Goal: Task Accomplishment & Management: Manage account settings

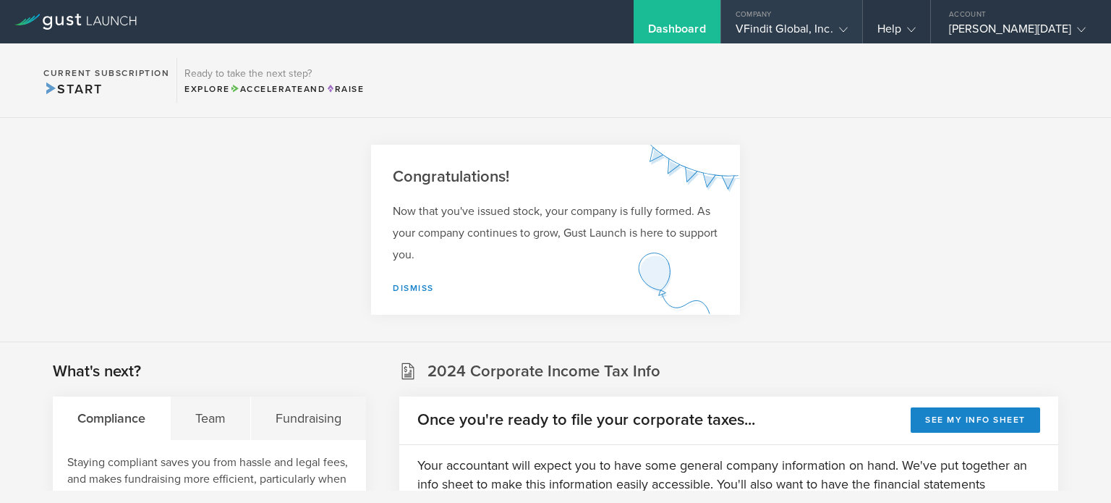
click at [839, 25] on icon at bounding box center [843, 29] width 9 height 9
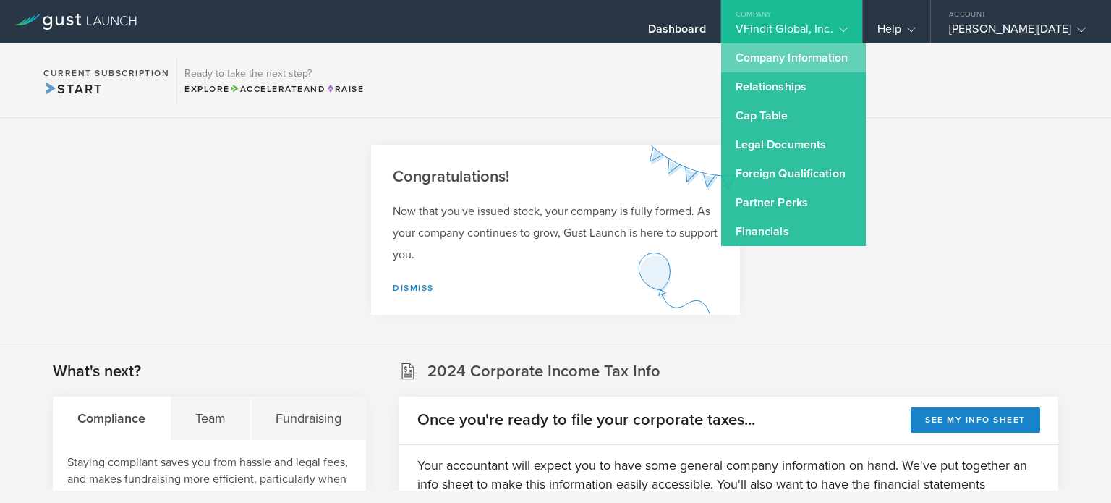
click at [743, 60] on link "Company Information" at bounding box center [793, 57] width 145 height 29
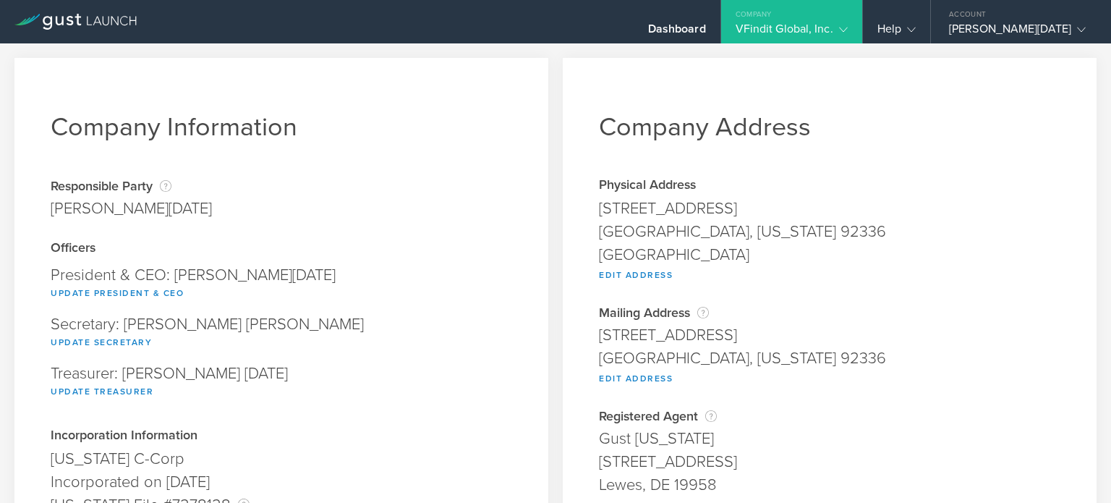
click at [839, 29] on polyline at bounding box center [843, 29] width 8 height 4
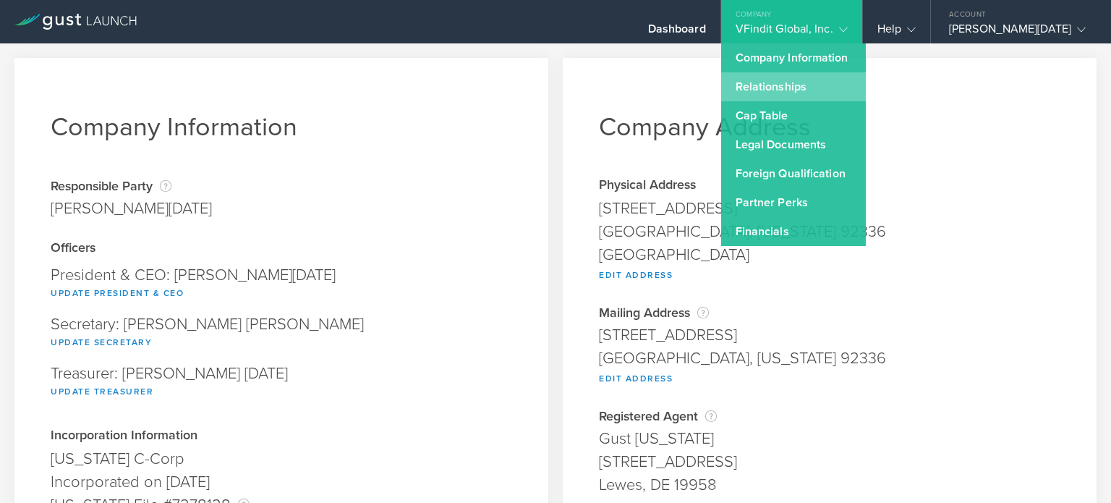
click at [772, 80] on link "Relationships" at bounding box center [793, 86] width 145 height 29
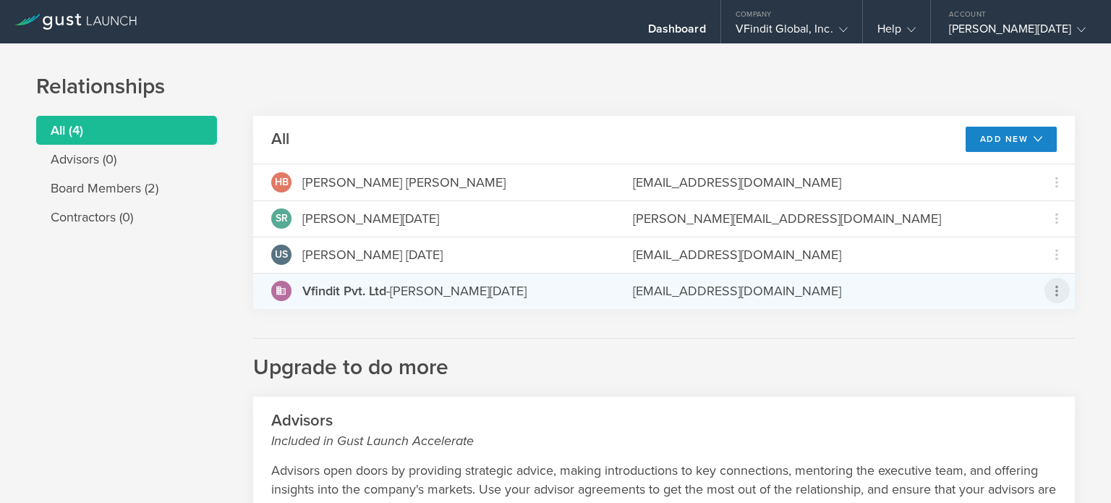
click at [1049, 294] on icon at bounding box center [1056, 290] width 17 height 17
click at [1044, 296] on md-backdrop at bounding box center [555, 251] width 1111 height 503
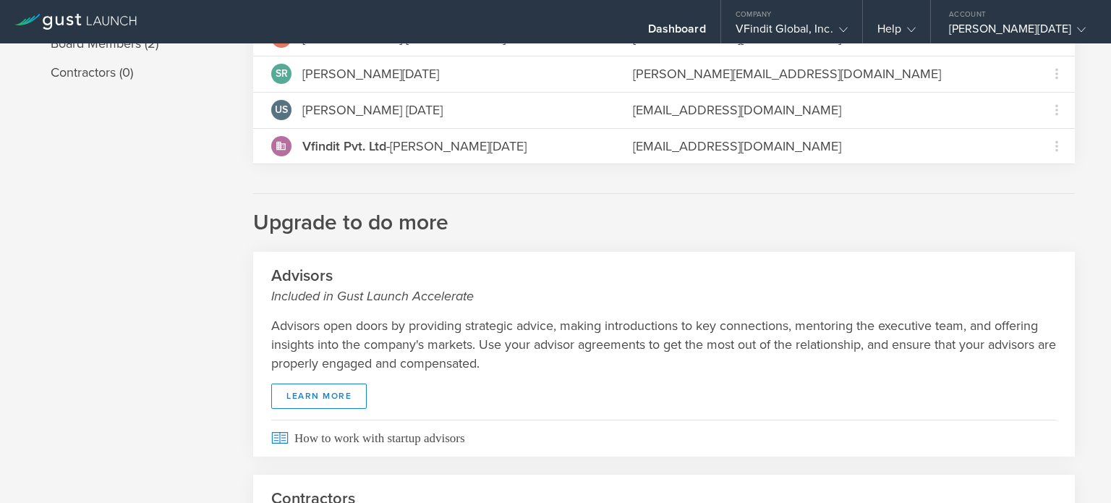
scroll to position [217, 0]
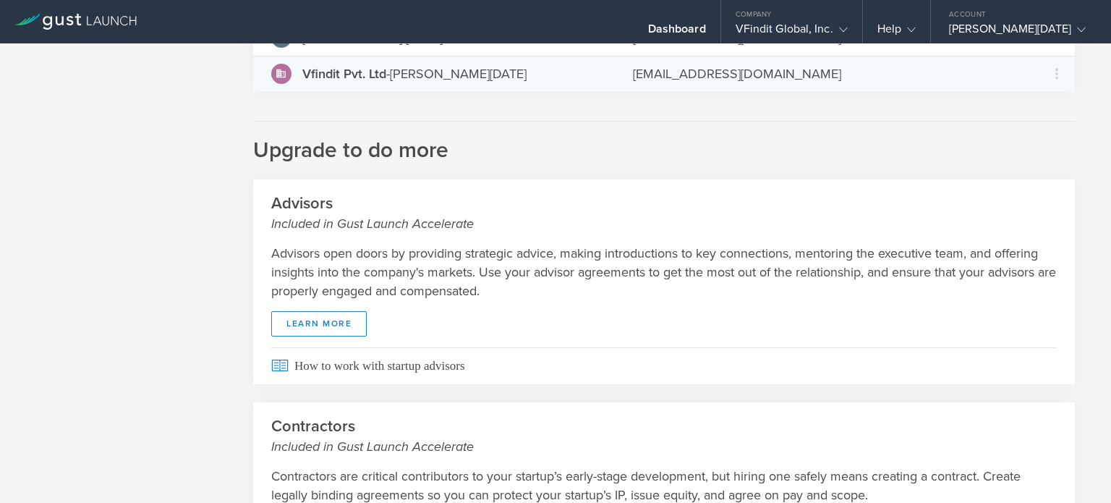
click at [353, 81] on div "Vfindit Pvt. Ltd - Varun Subramanya Raja" at bounding box center [414, 73] width 224 height 19
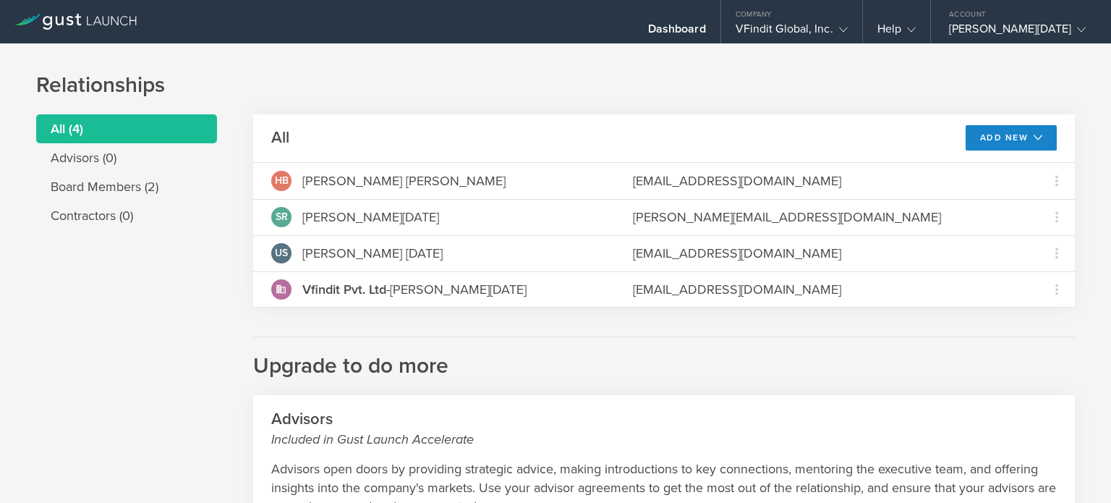
scroll to position [0, 0]
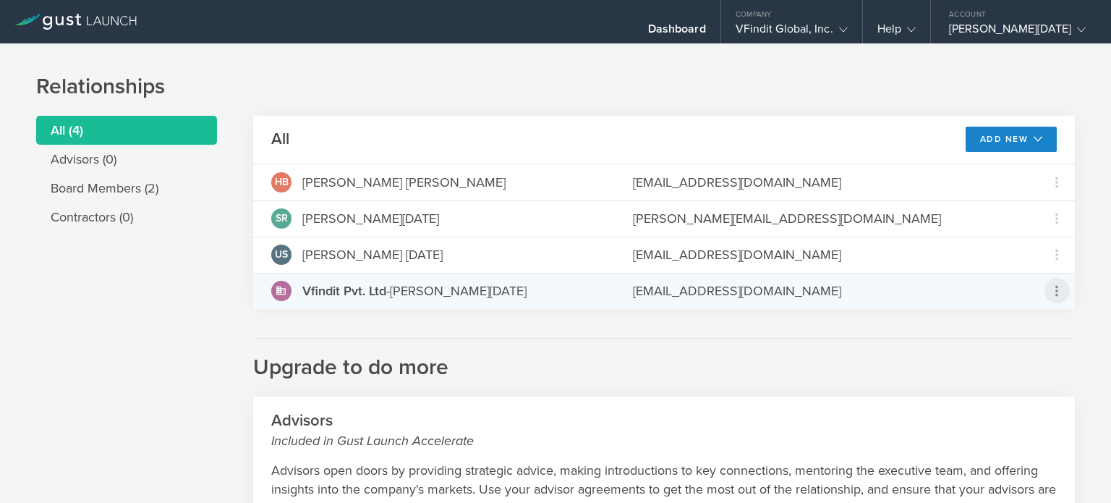
click at [1051, 284] on icon at bounding box center [1056, 290] width 17 height 17
click at [1051, 284] on md-backdrop at bounding box center [555, 251] width 1111 height 503
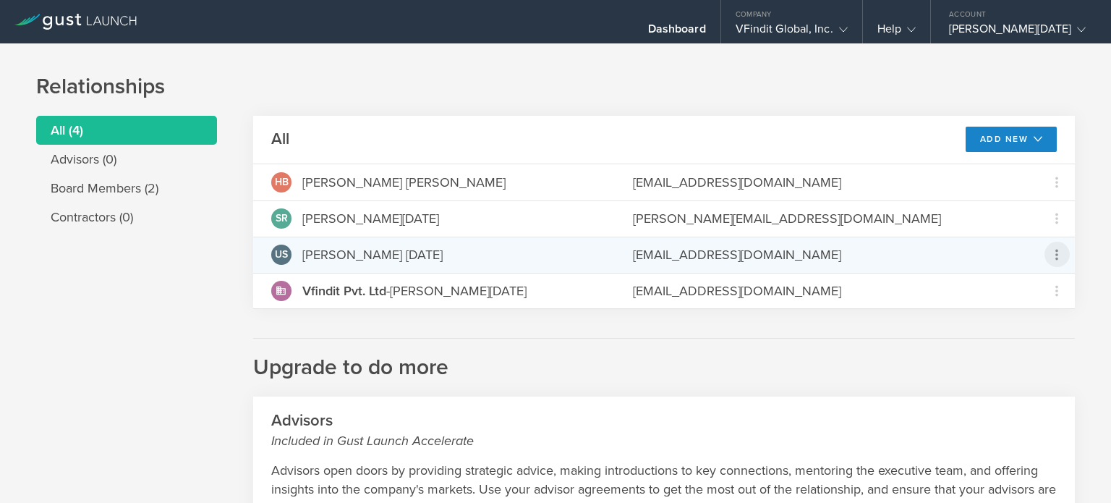
click at [1048, 257] on icon at bounding box center [1056, 254] width 17 height 17
click at [1044, 257] on md-backdrop at bounding box center [555, 251] width 1111 height 503
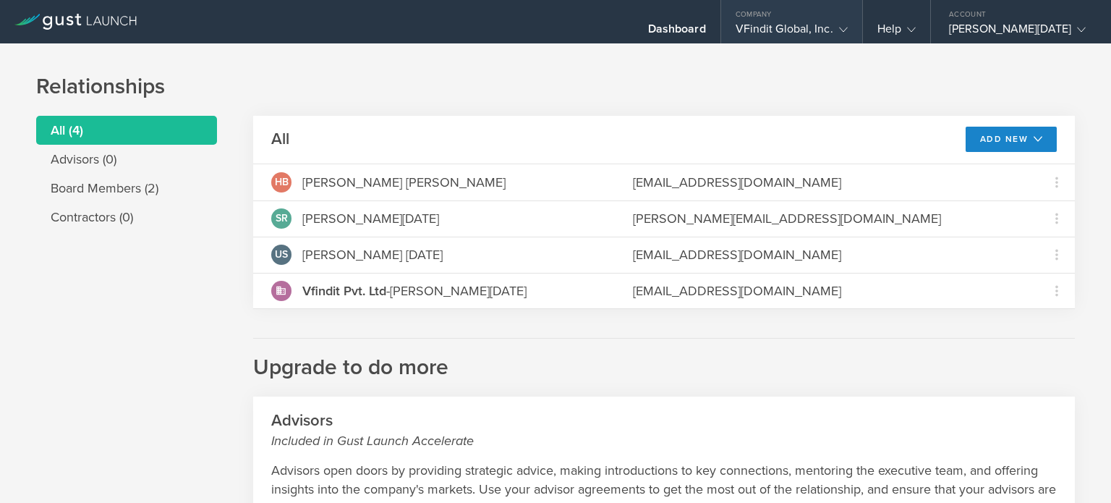
click at [839, 25] on icon at bounding box center [843, 29] width 9 height 9
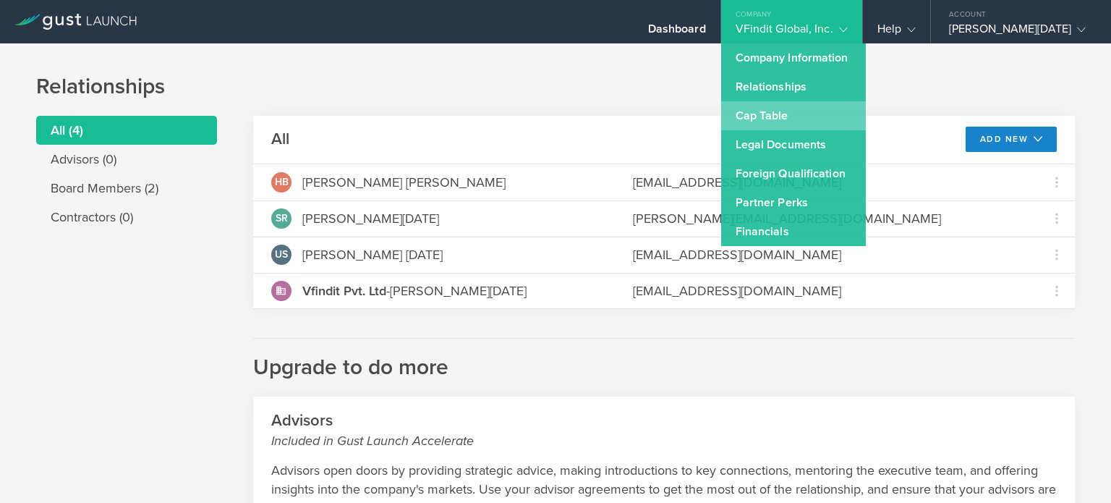
click at [764, 112] on link "Cap Table" at bounding box center [793, 115] width 145 height 29
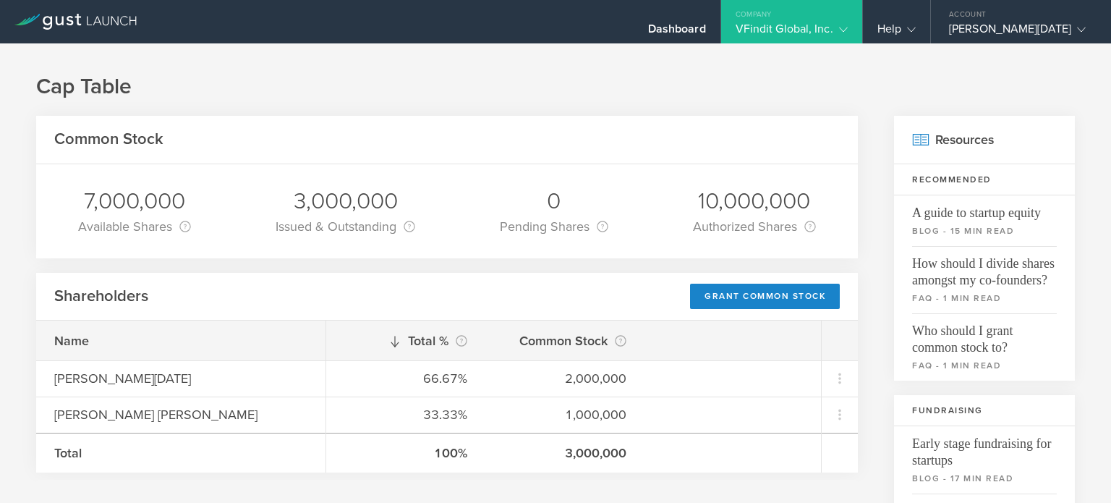
click at [839, 28] on icon at bounding box center [843, 29] width 9 height 9
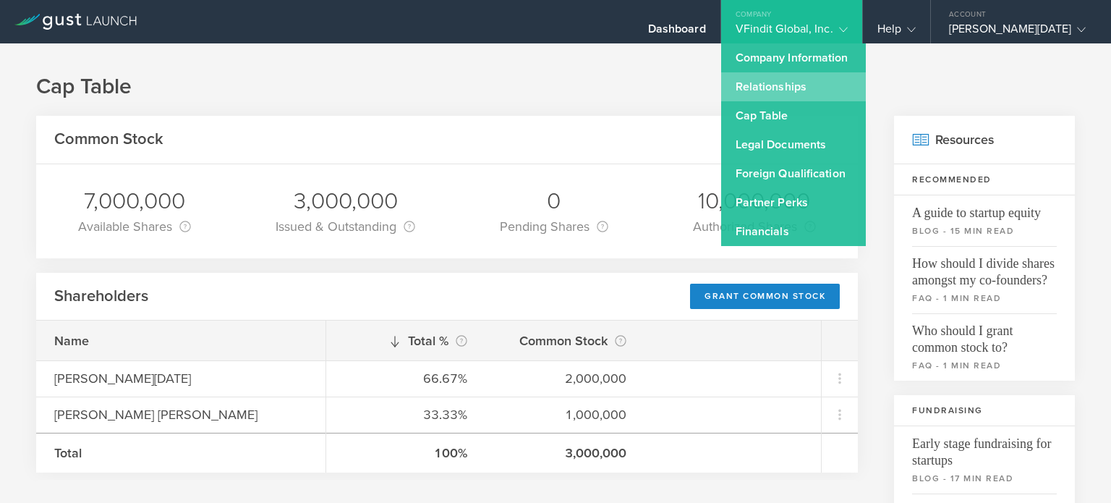
click at [751, 92] on link "Relationships" at bounding box center [793, 86] width 145 height 29
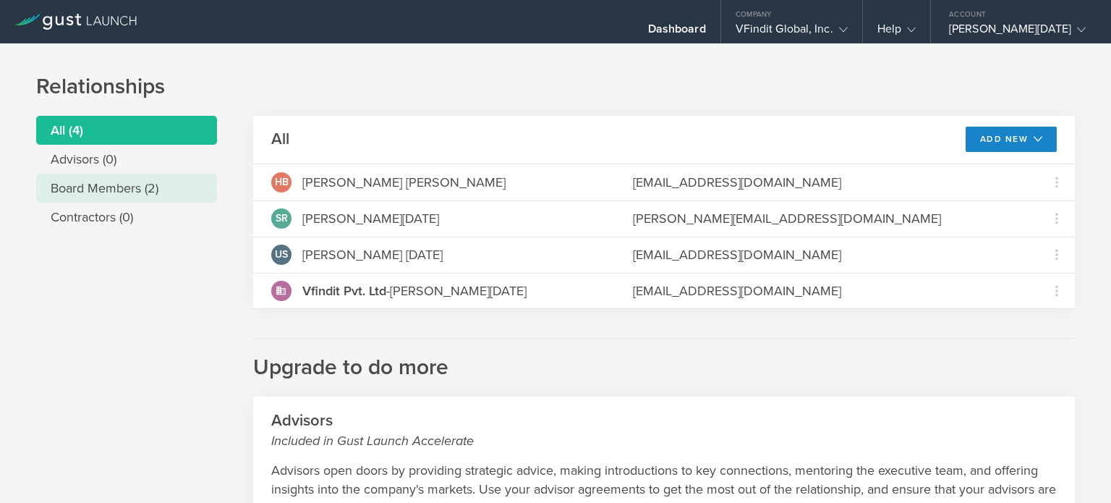
click at [134, 188] on li "Board Members (2)" at bounding box center [126, 188] width 181 height 29
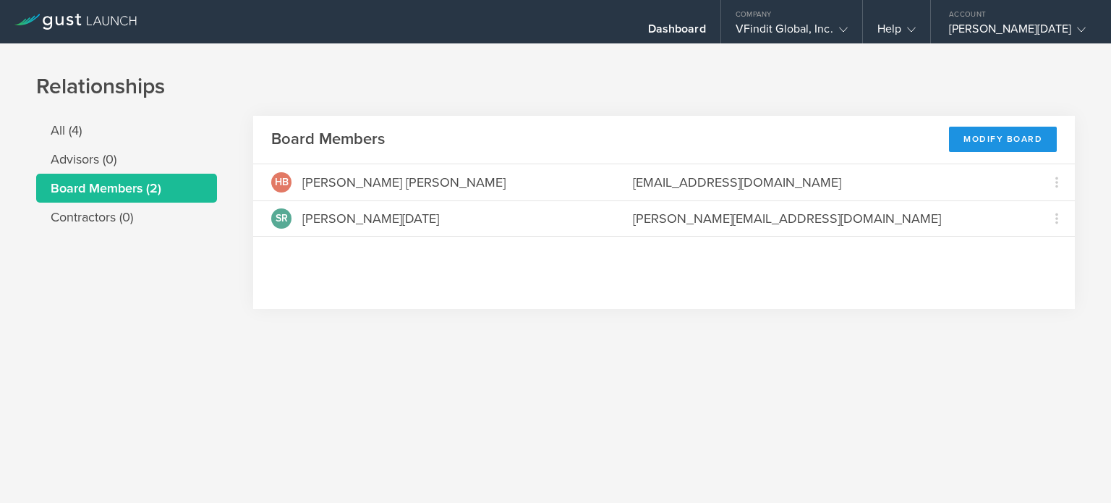
click at [1004, 145] on div "Modify Board" at bounding box center [1003, 139] width 108 height 25
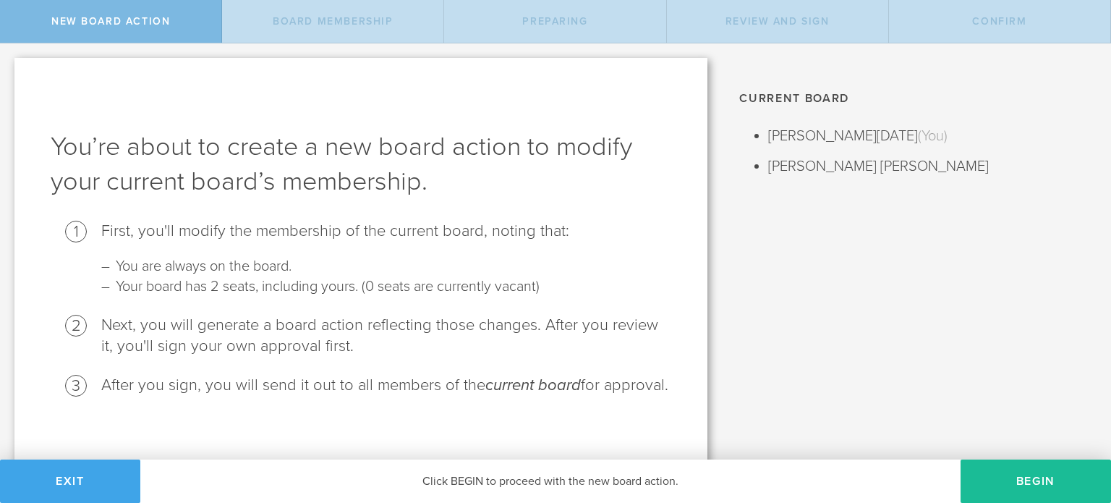
click at [69, 479] on span "Exit" at bounding box center [70, 481] width 29 height 14
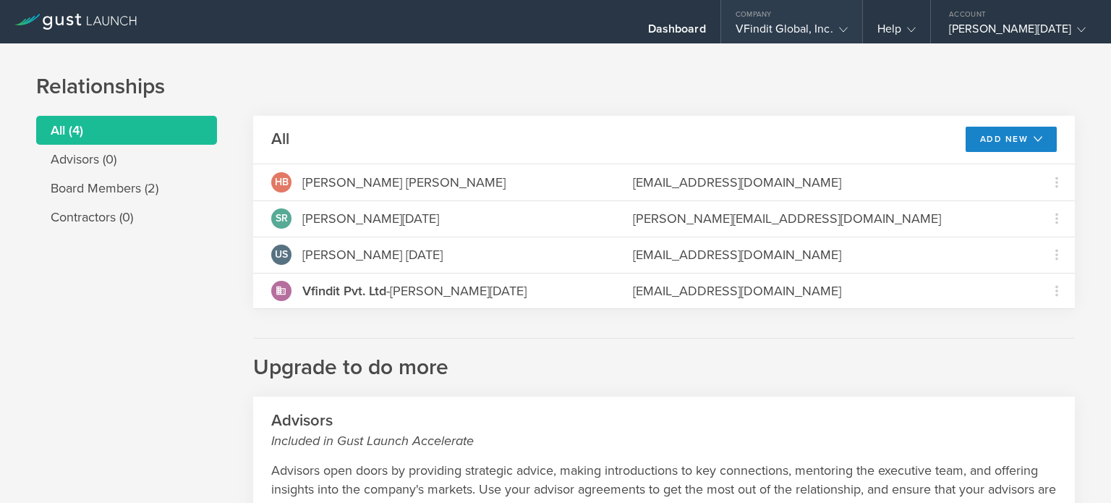
click at [833, 28] on gust-icon at bounding box center [840, 29] width 14 height 14
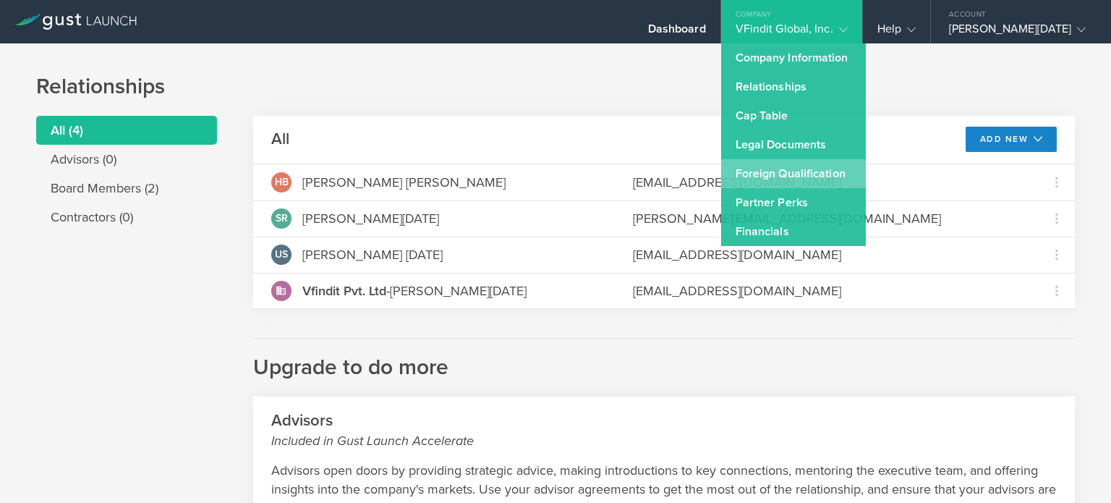
click at [774, 179] on link "Foreign Qualification" at bounding box center [793, 173] width 145 height 29
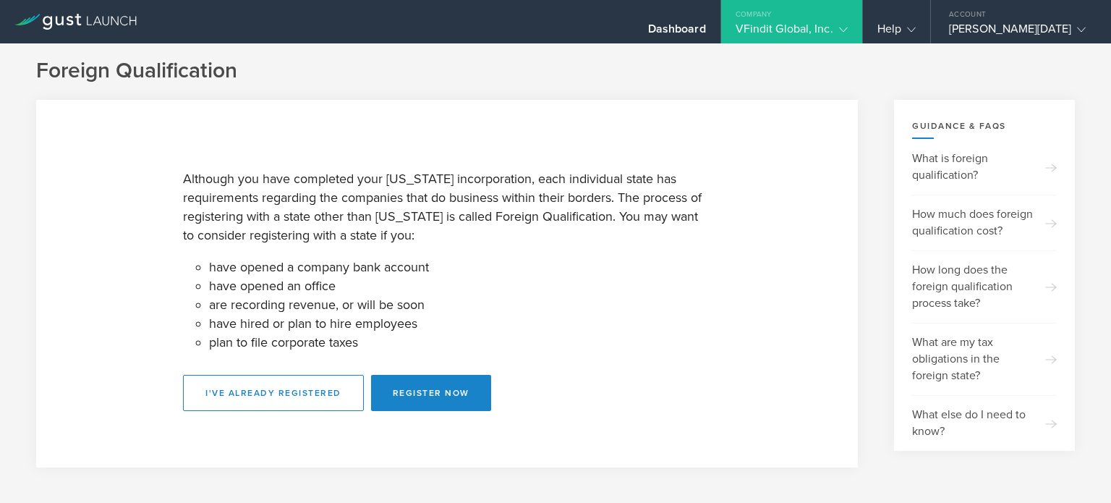
scroll to position [2, 0]
click at [236, 391] on button "I've already registered" at bounding box center [273, 392] width 181 height 36
select select "CA"
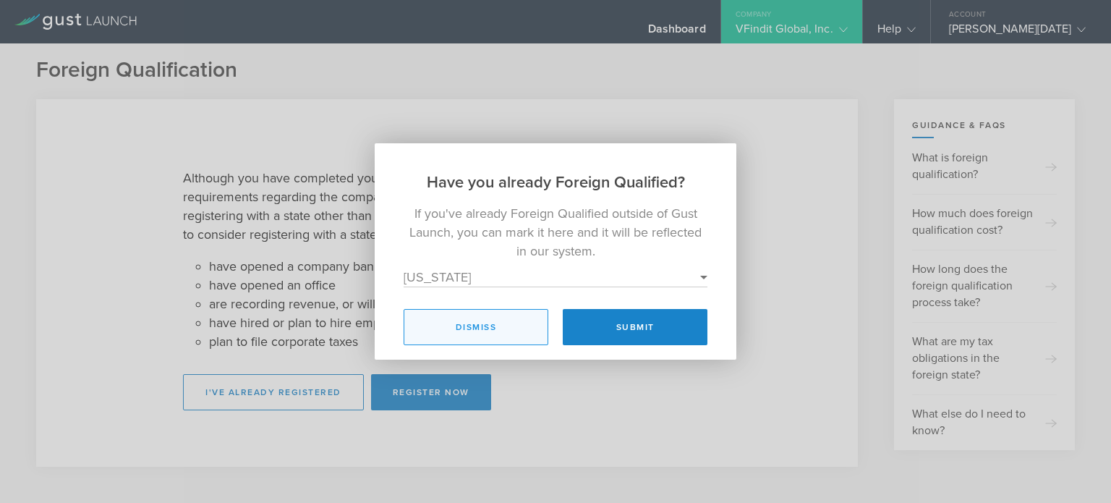
click at [480, 322] on button "Dismiss" at bounding box center [476, 327] width 145 height 36
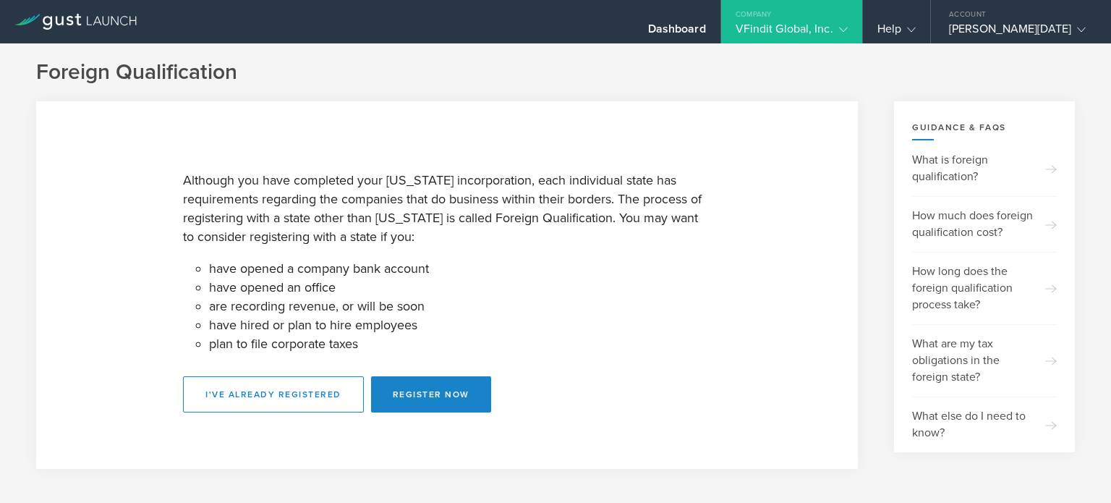
scroll to position [0, 0]
click at [839, 28] on icon at bounding box center [843, 29] width 9 height 9
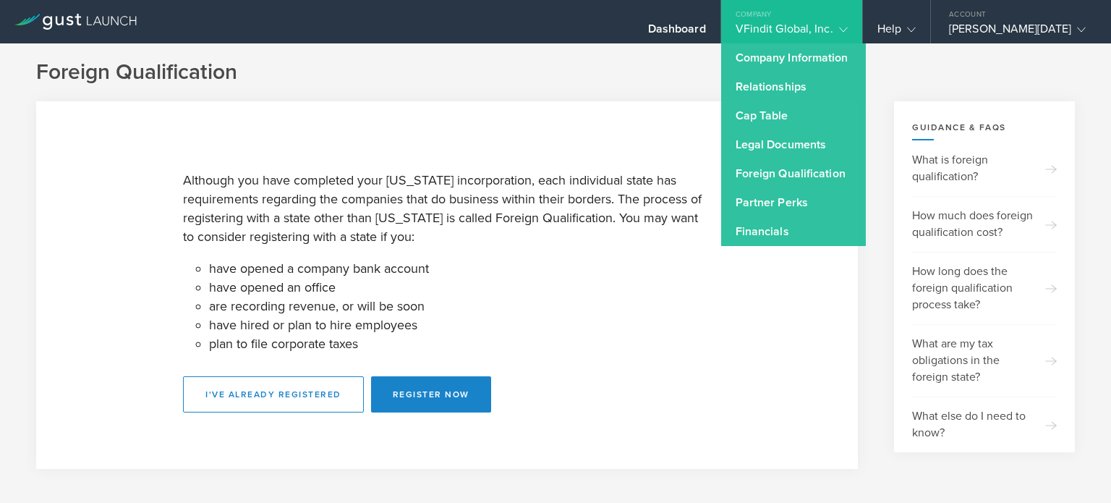
click at [235, 138] on section "Although you have completed your Delaware incorporation, each individual state …" at bounding box center [447, 284] width 822 height 367
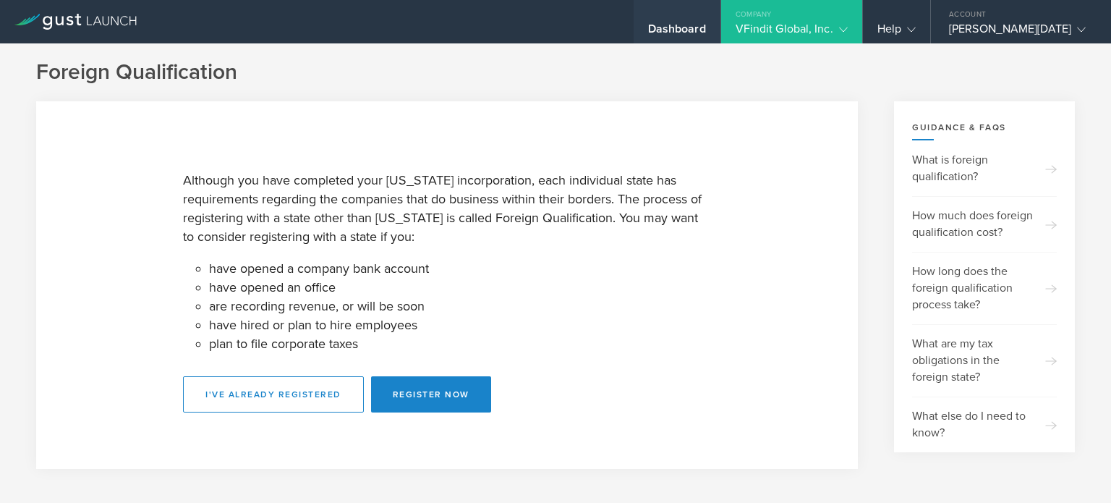
click at [648, 28] on div "Dashboard" at bounding box center [677, 33] width 58 height 22
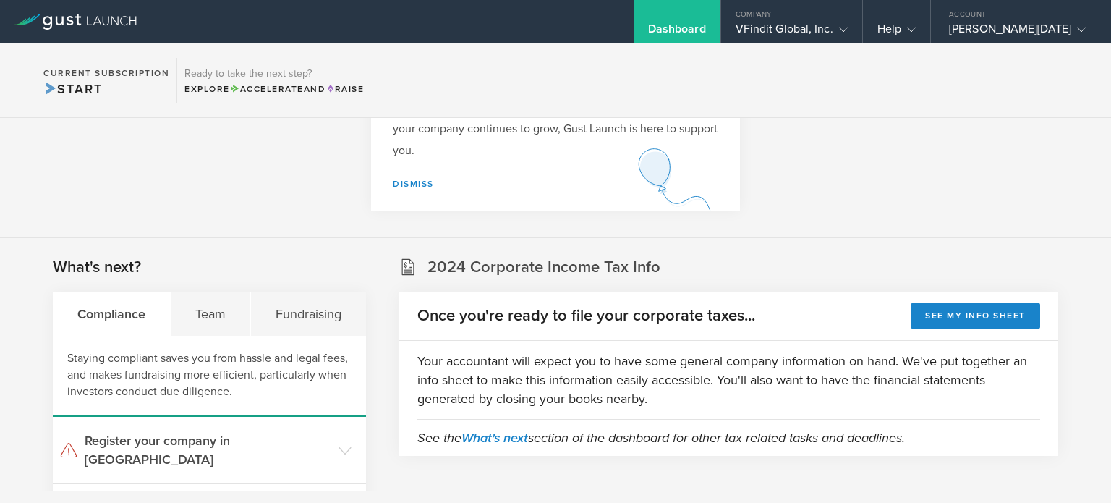
scroll to position [145, 0]
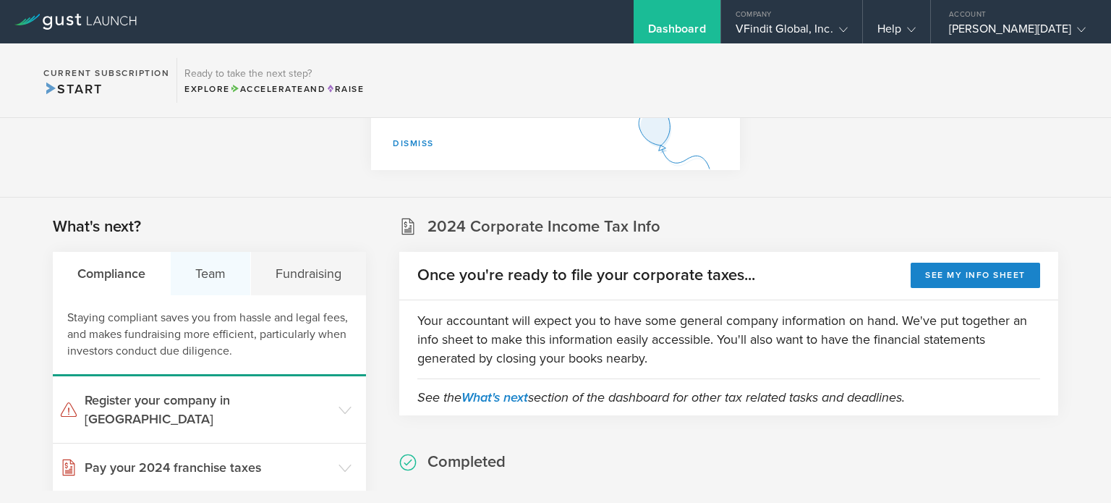
click at [216, 276] on div "Team" at bounding box center [211, 273] width 80 height 43
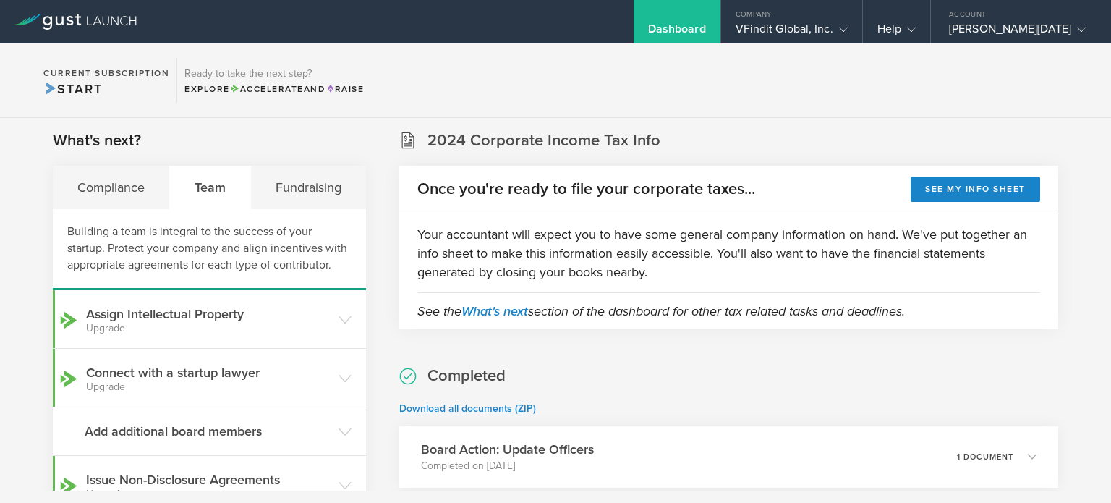
scroll to position [217, 0]
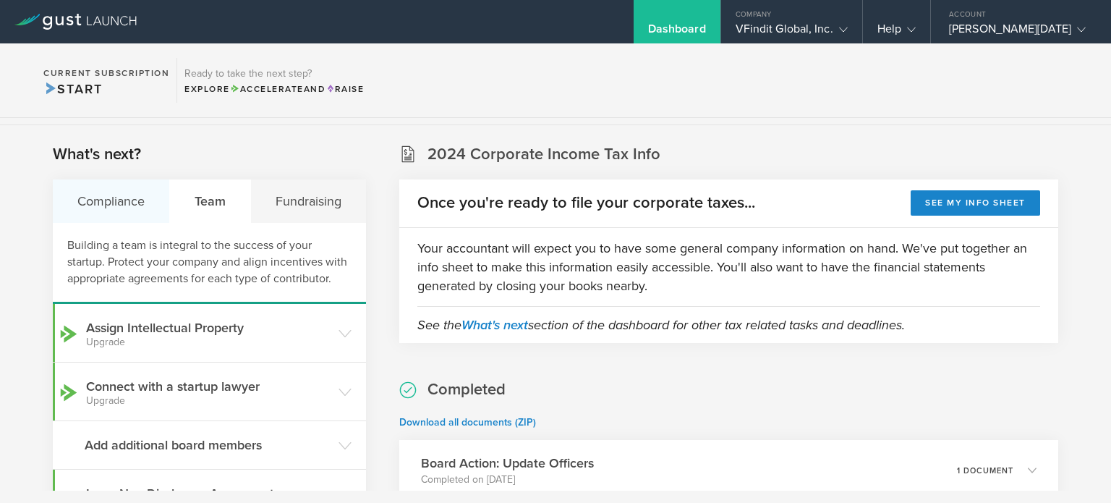
click at [126, 202] on div "Compliance" at bounding box center [111, 200] width 117 height 43
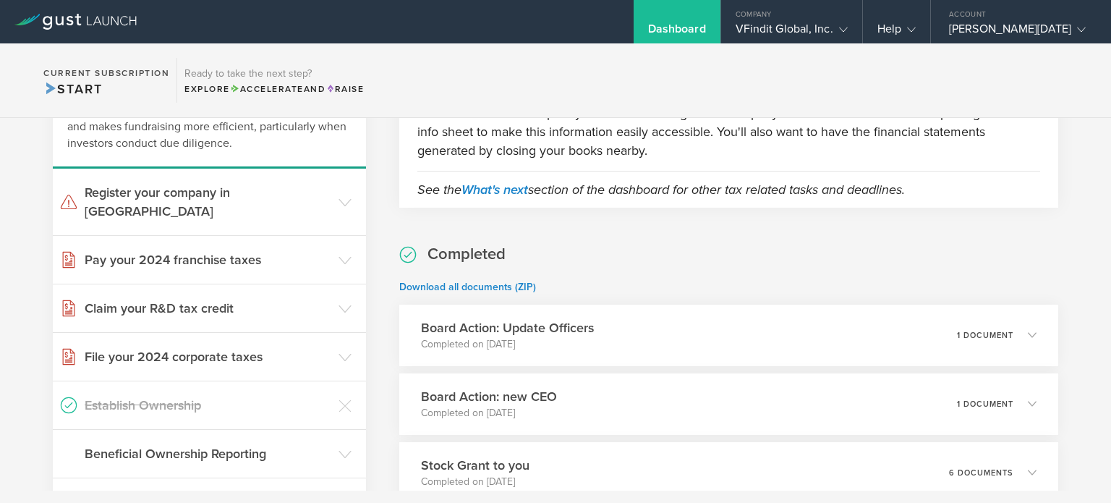
scroll to position [362, 0]
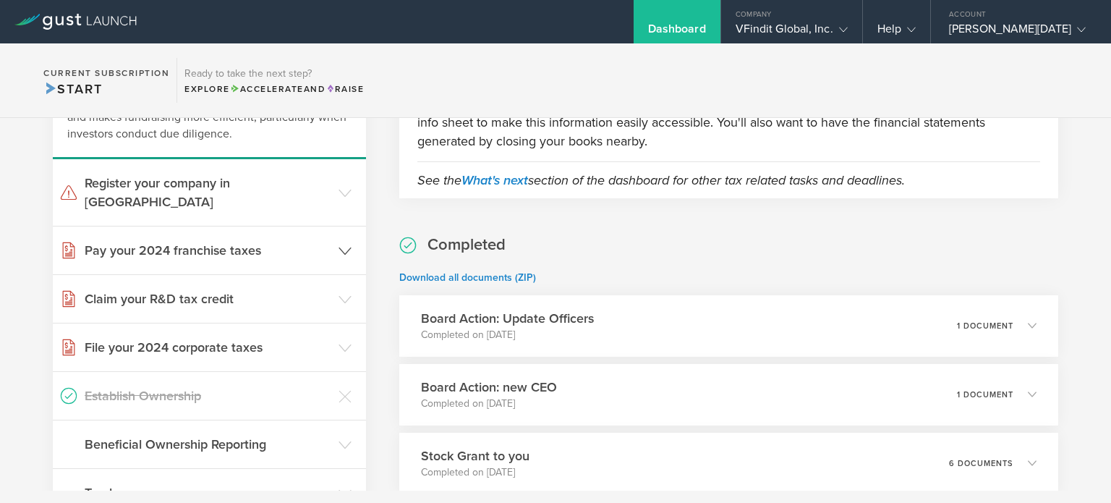
click at [341, 244] on icon at bounding box center [344, 250] width 13 height 13
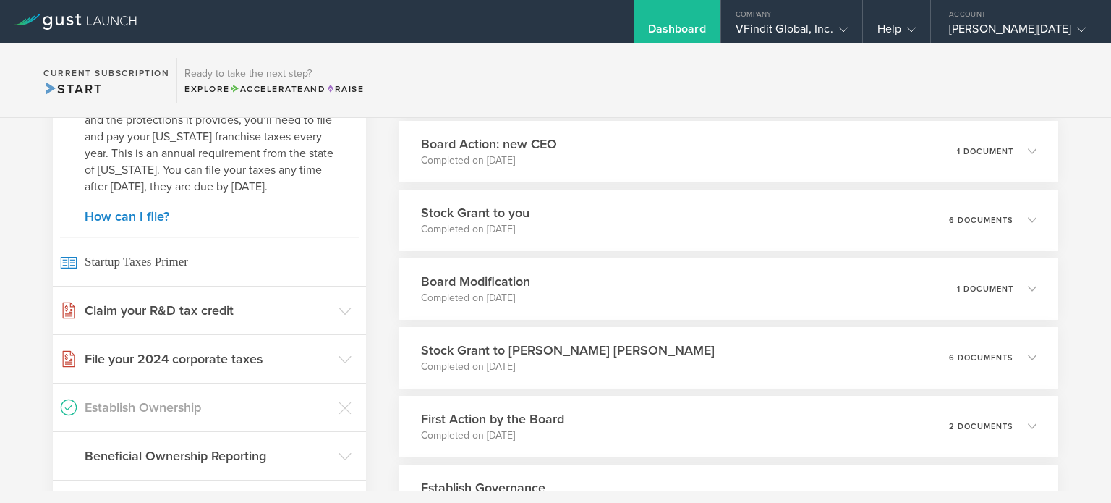
scroll to position [579, 0]
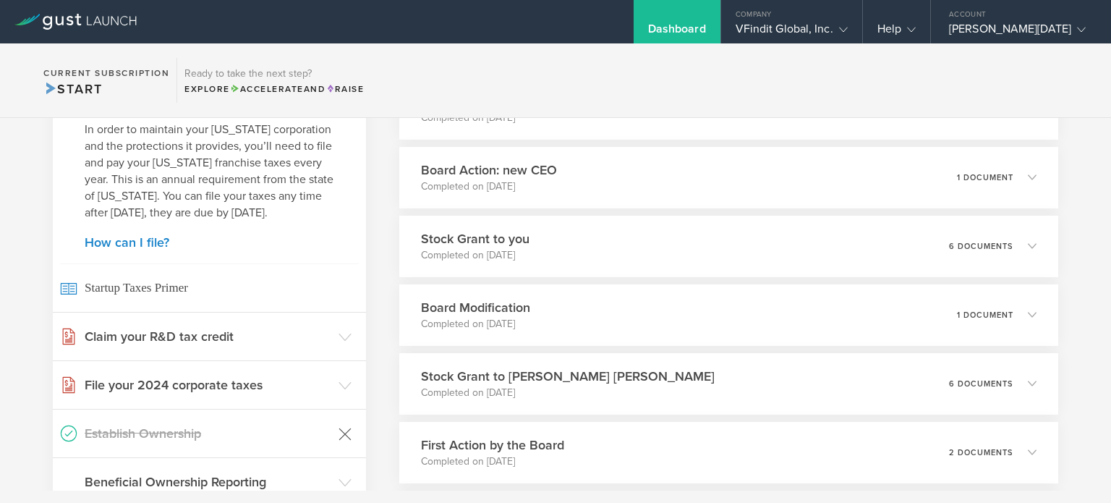
click at [338, 431] on icon at bounding box center [344, 433] width 13 height 13
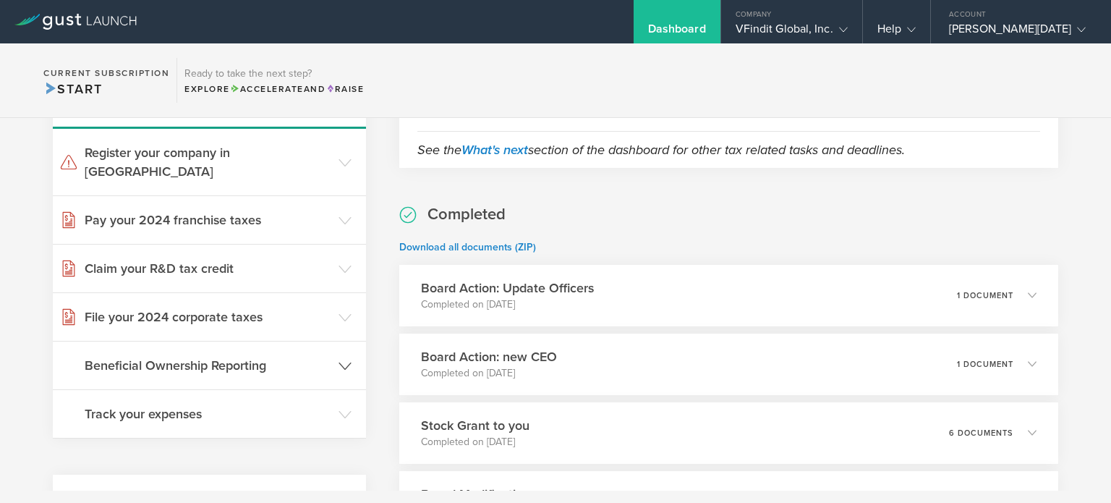
scroll to position [362, 0]
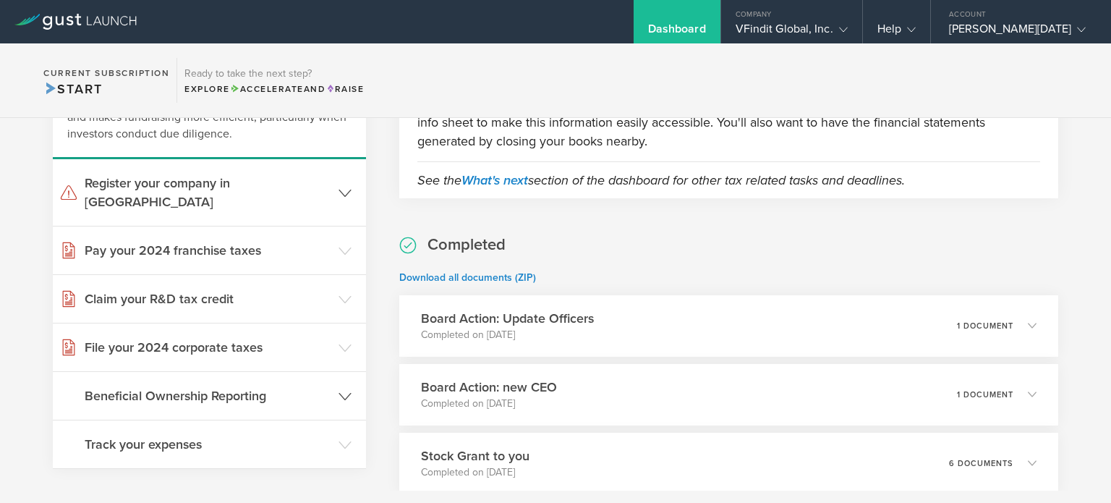
click at [342, 189] on header "Register your company in CA" at bounding box center [209, 192] width 313 height 67
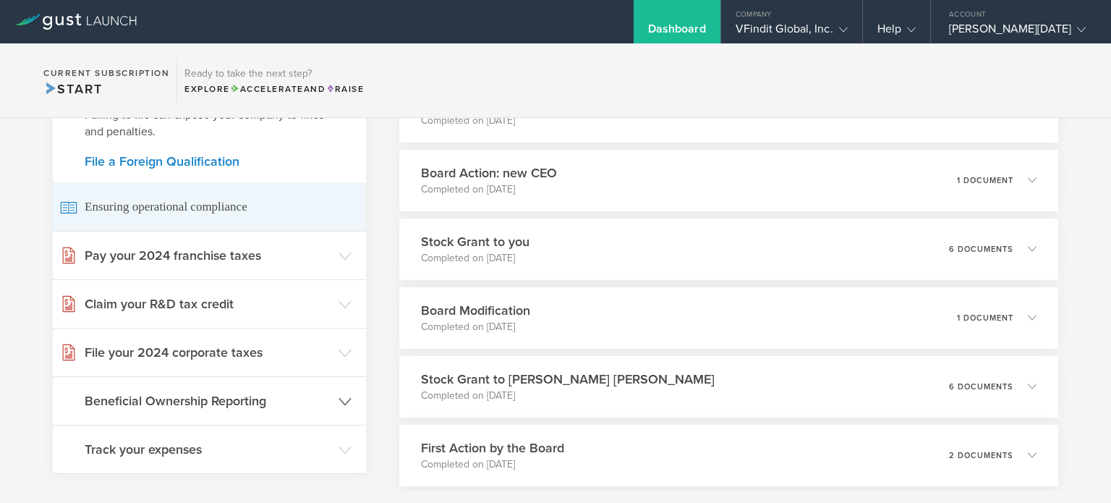
scroll to position [579, 0]
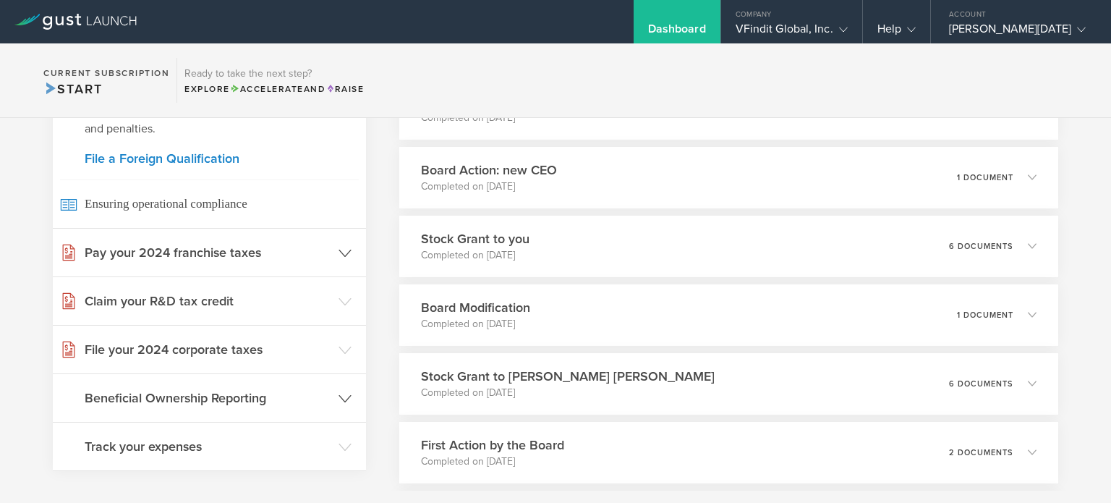
click at [330, 238] on header "Pay your 2024 franchise taxes" at bounding box center [209, 253] width 313 height 48
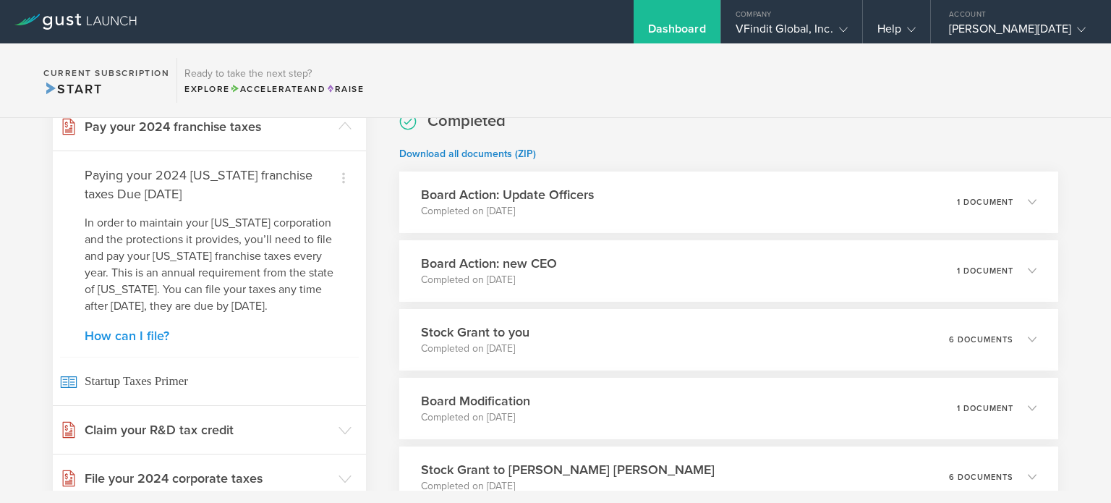
scroll to position [506, 0]
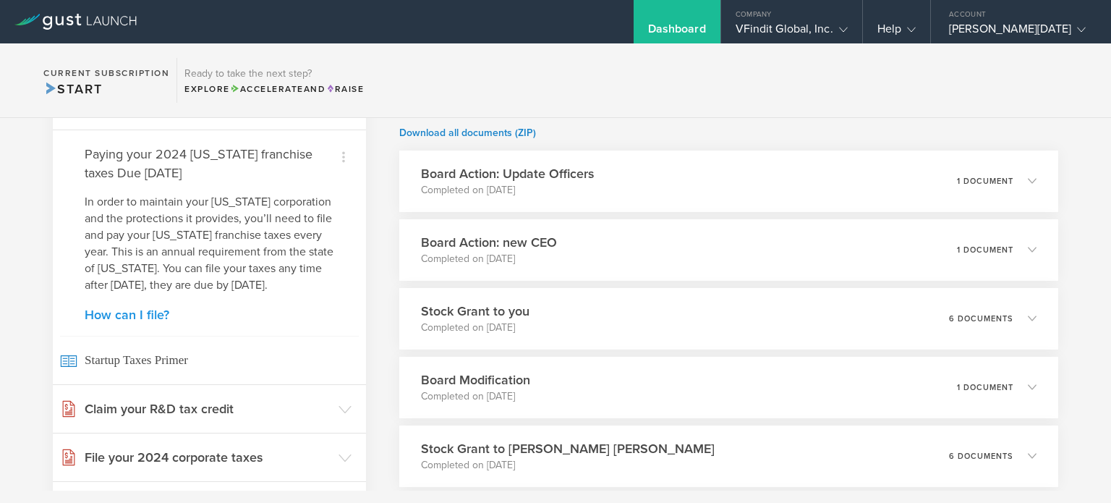
click at [135, 315] on link "How can I file?" at bounding box center [209, 314] width 249 height 13
click at [792, 26] on div "VFindit Global, Inc." at bounding box center [791, 33] width 112 height 22
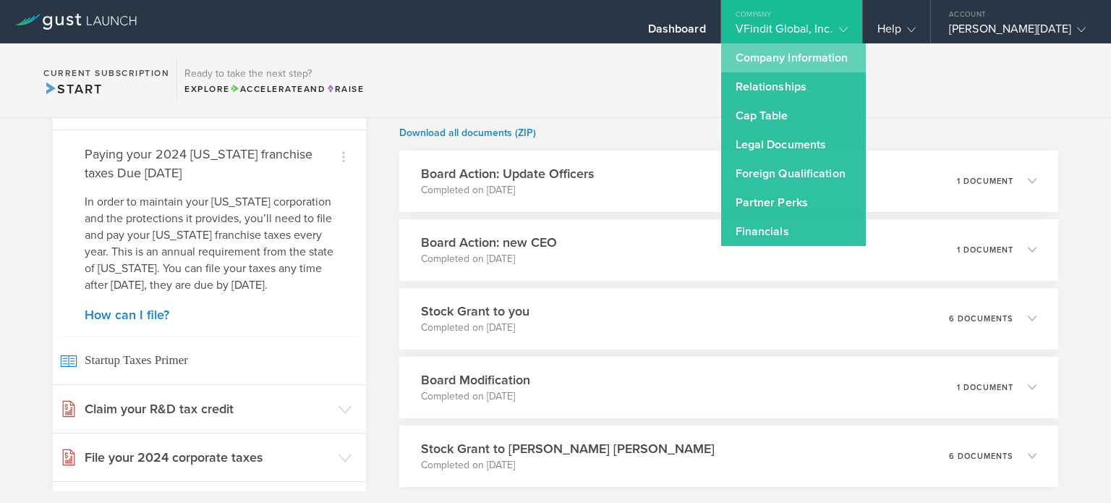
click at [769, 59] on link "Company Information" at bounding box center [793, 57] width 145 height 29
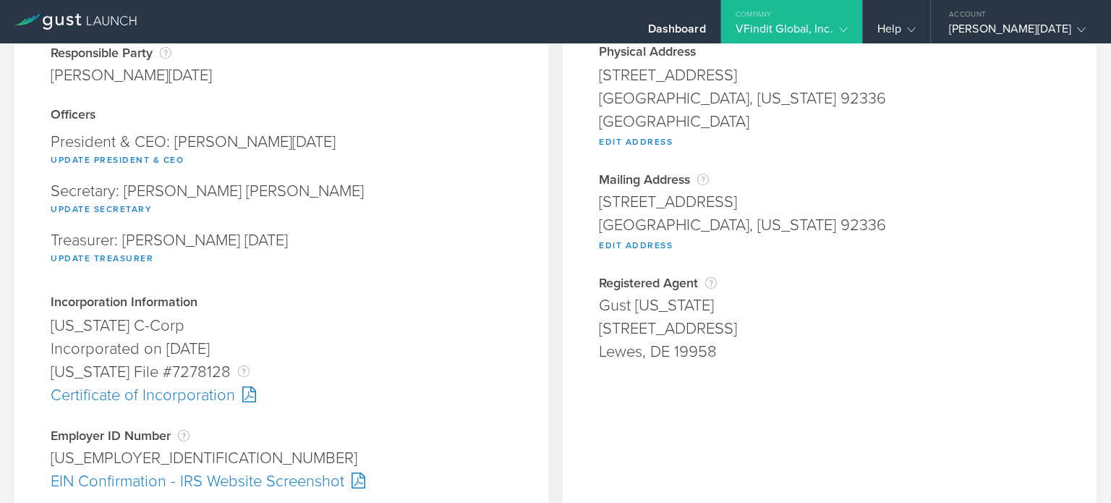
scroll to position [145, 0]
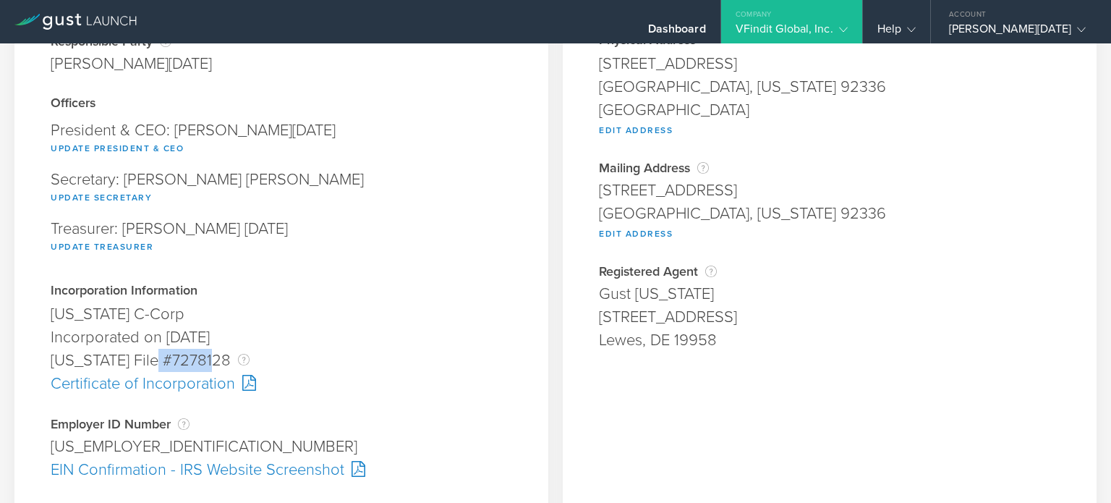
drag, startPoint x: 159, startPoint y: 359, endPoint x: 213, endPoint y: 361, distance: 54.3
click at [213, 361] on div "Delaware File #7278128 The Delaware File Number is issued by the state of Delaw…" at bounding box center [281, 360] width 461 height 23
copy div "7278128"
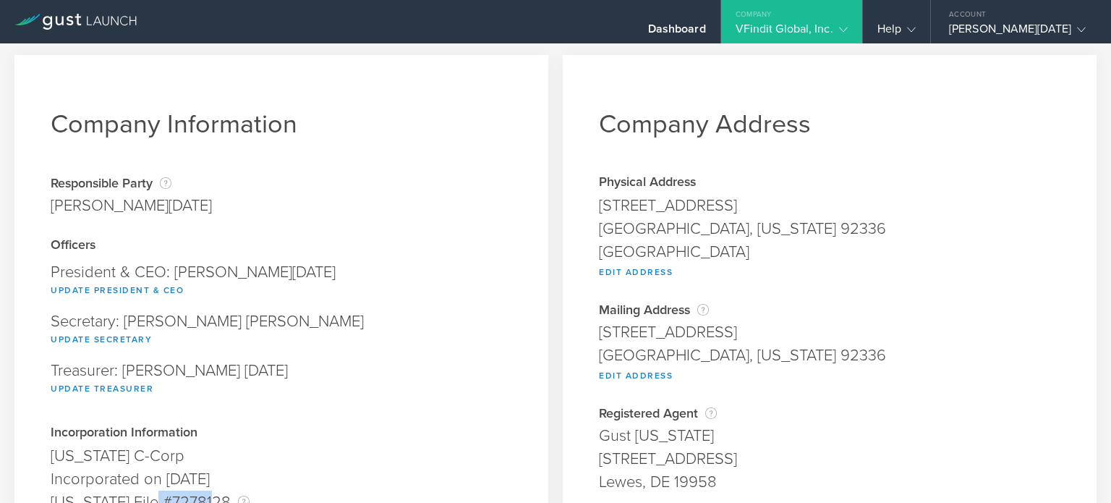
scroll to position [0, 0]
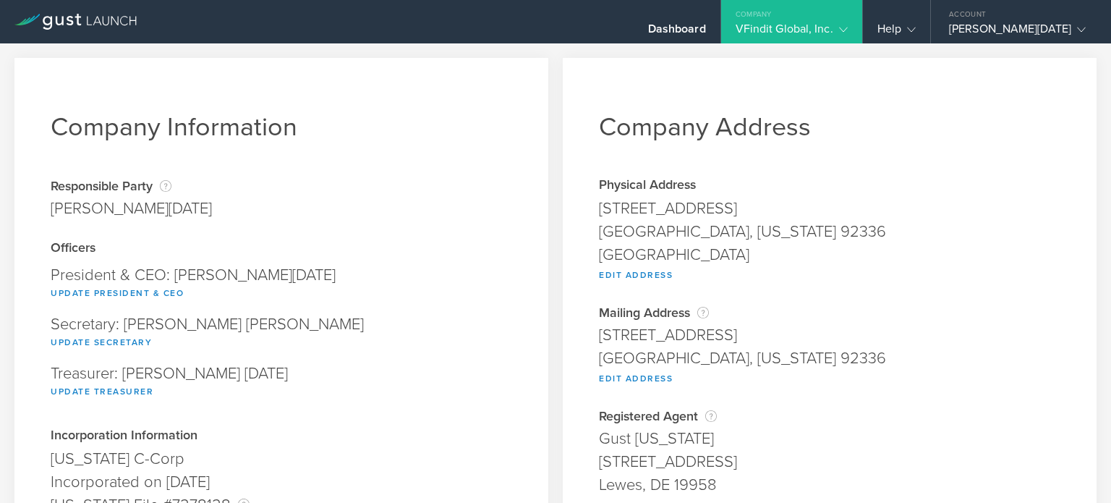
click at [839, 26] on icon at bounding box center [843, 29] width 9 height 9
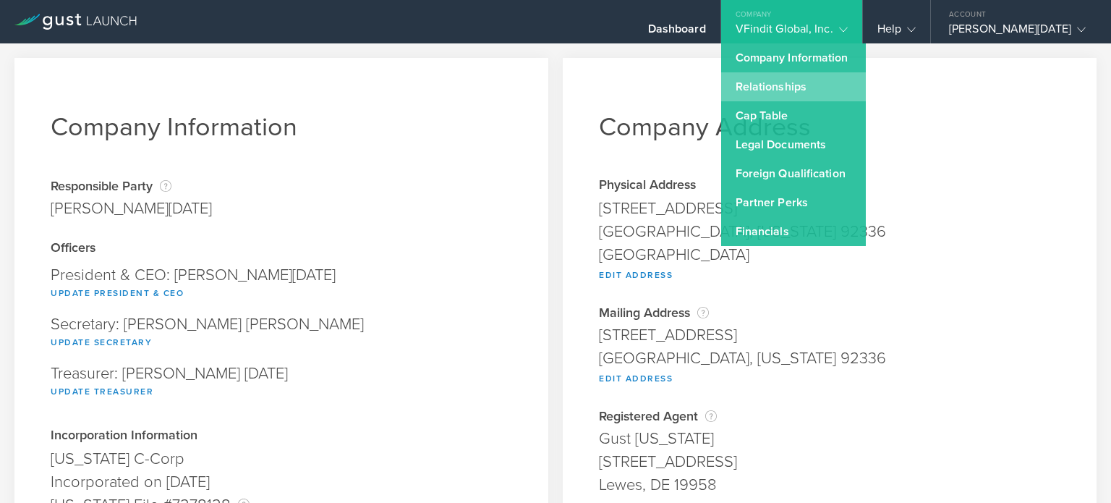
click at [739, 86] on link "Relationships" at bounding box center [793, 86] width 145 height 29
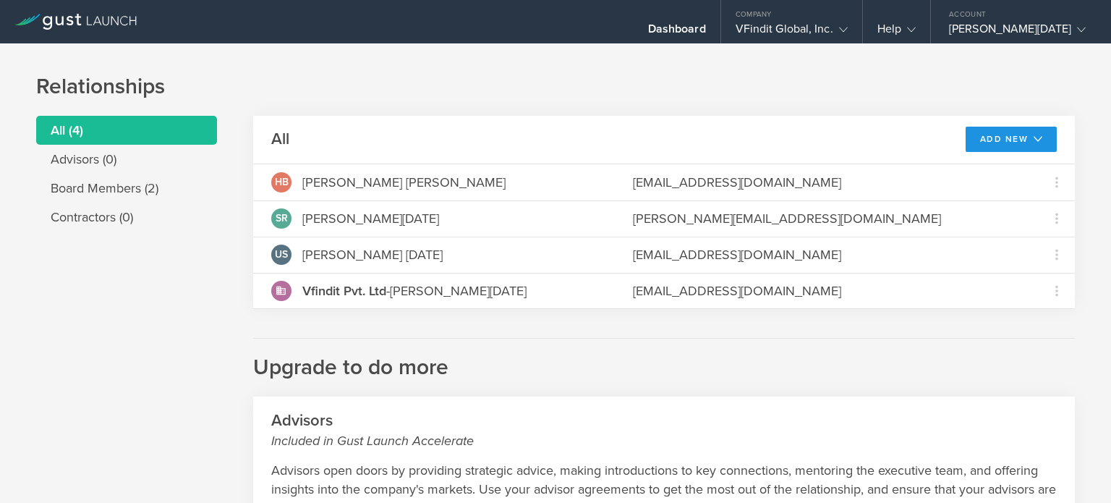
click at [1033, 142] on icon at bounding box center [1037, 139] width 9 height 9
click at [1083, 166] on div "Relationships All (4) Advisors (0) Board Members (2) Contractors (0) All Add Ne…" at bounding box center [555, 451] width 1111 height 816
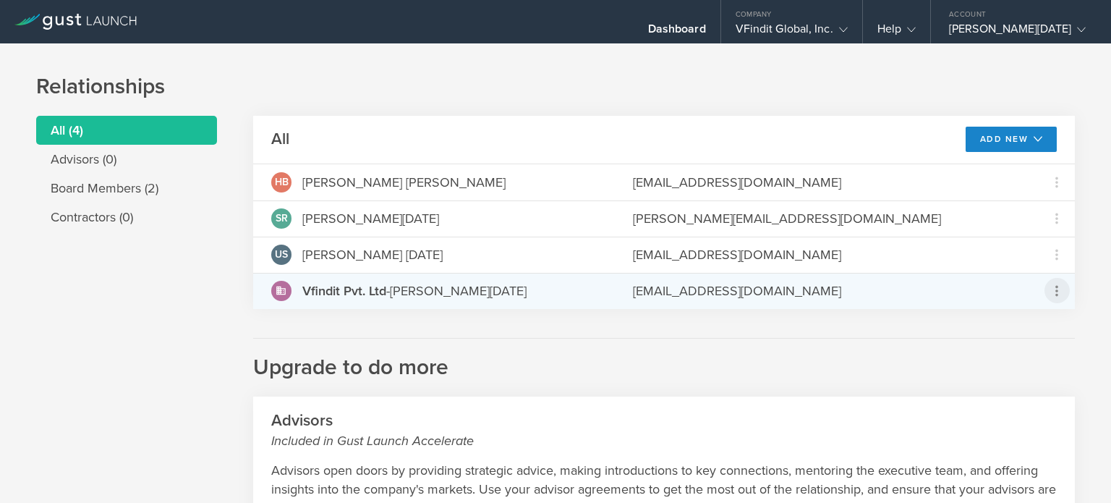
click at [1049, 289] on icon at bounding box center [1056, 290] width 17 height 17
click at [1044, 253] on md-backdrop at bounding box center [555, 251] width 1111 height 503
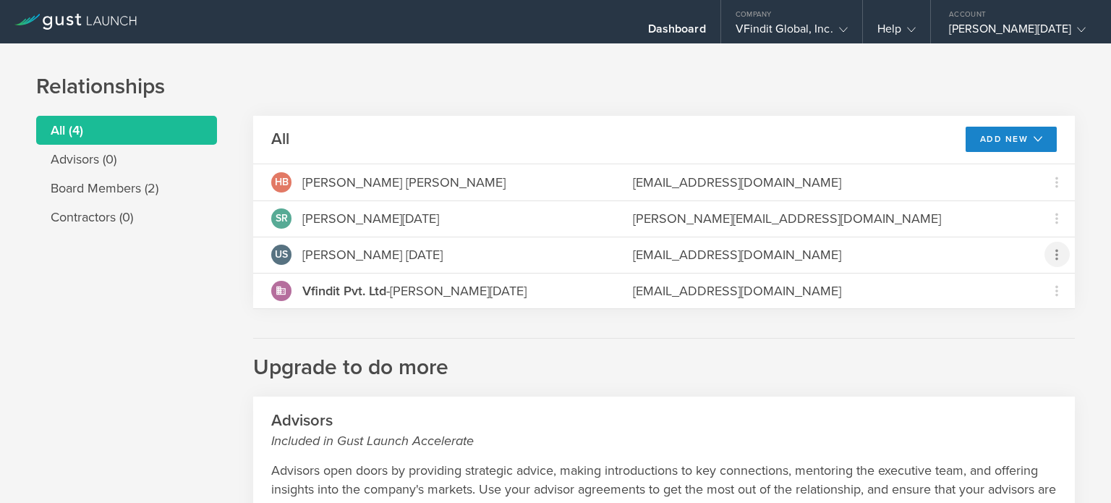
click at [1055, 253] on icon at bounding box center [1056, 254] width 3 height 11
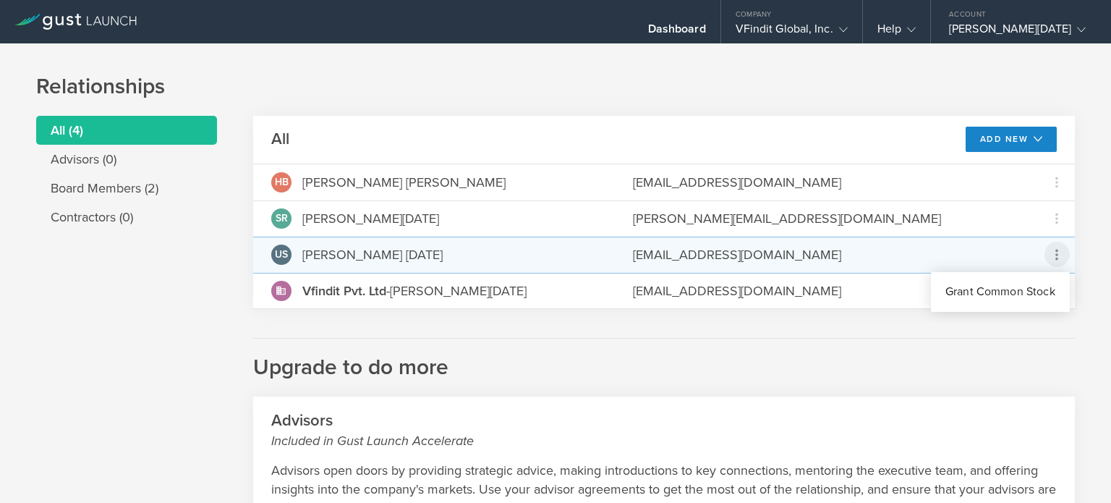
click at [1046, 219] on md-backdrop at bounding box center [555, 251] width 1111 height 503
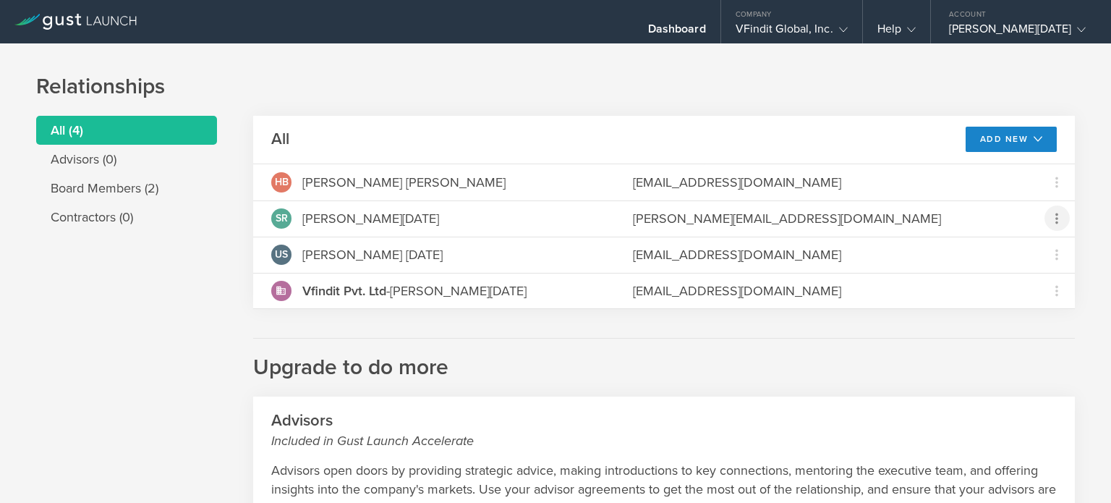
click at [1055, 219] on icon at bounding box center [1056, 218] width 3 height 11
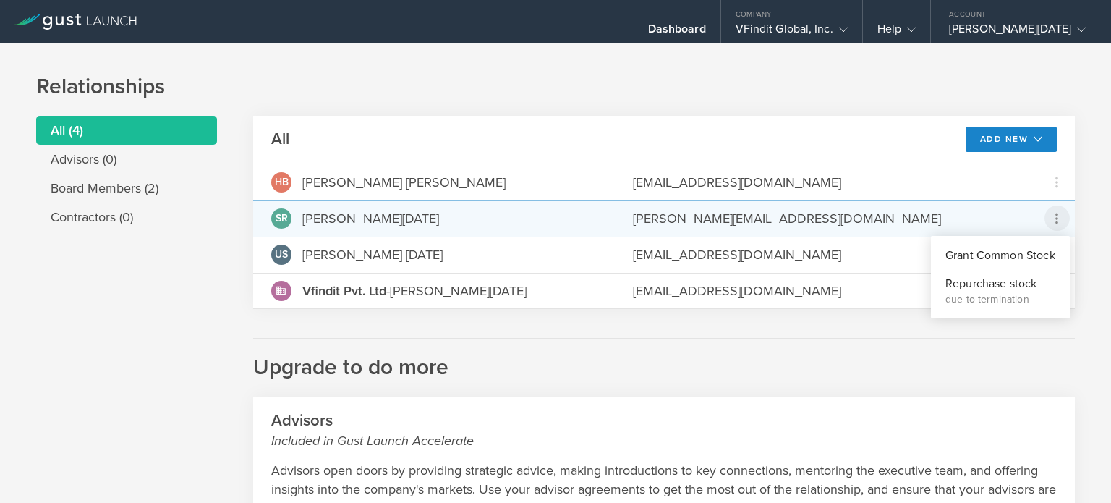
click at [1047, 340] on md-backdrop at bounding box center [555, 251] width 1111 height 503
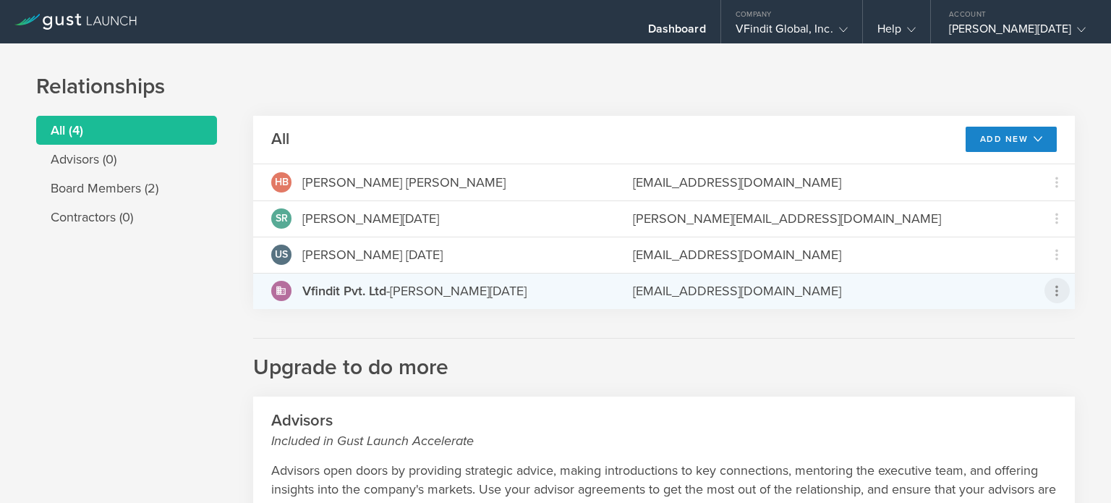
click at [1048, 294] on icon at bounding box center [1056, 290] width 17 height 17
click at [1023, 327] on div "Grant Common Stock" at bounding box center [1000, 328] width 110 height 17
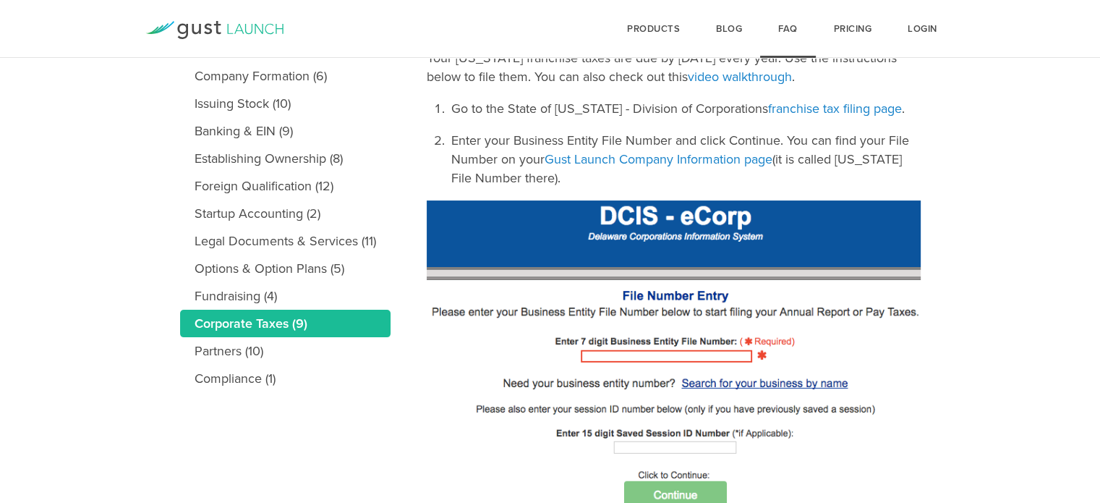
scroll to position [289, 0]
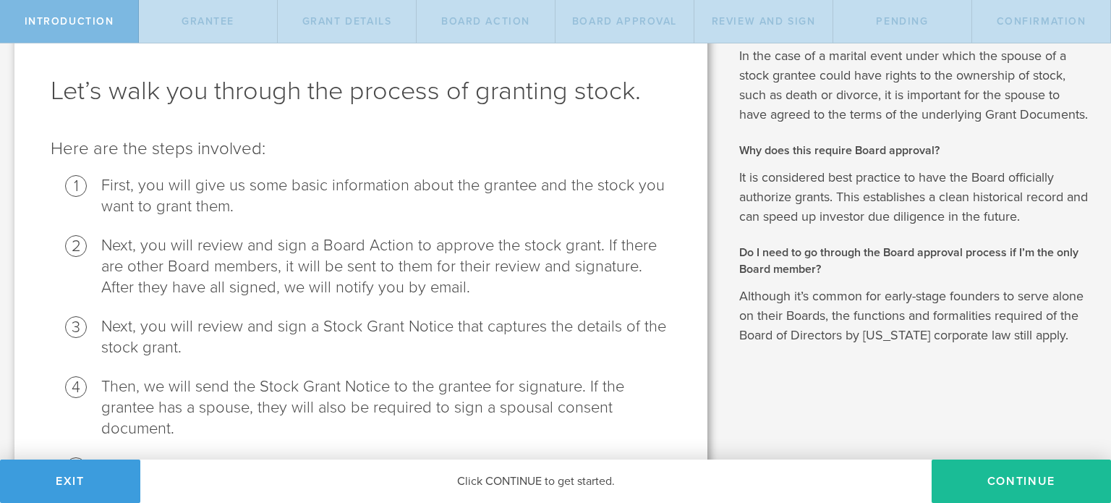
scroll to position [43, 0]
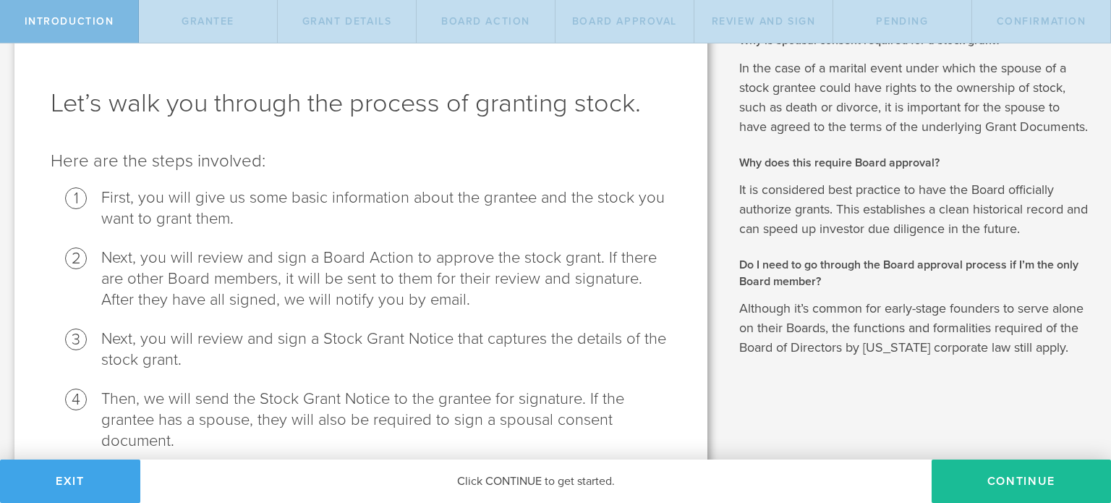
click at [52, 486] on button "Exit" at bounding box center [70, 480] width 140 height 43
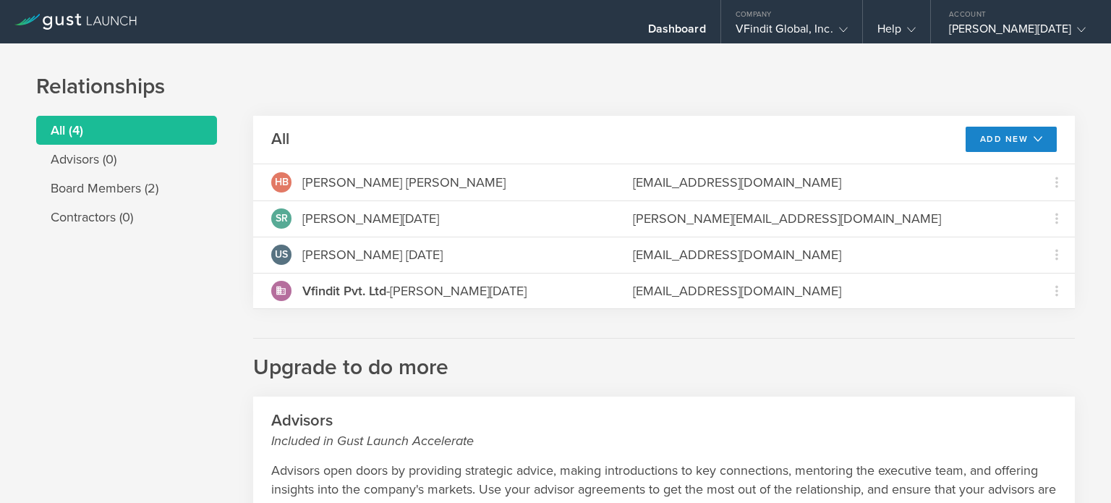
click at [749, 72] on h1 "Relationships" at bounding box center [555, 86] width 1038 height 29
click at [98, 162] on li "Advisors (0)" at bounding box center [126, 159] width 181 height 29
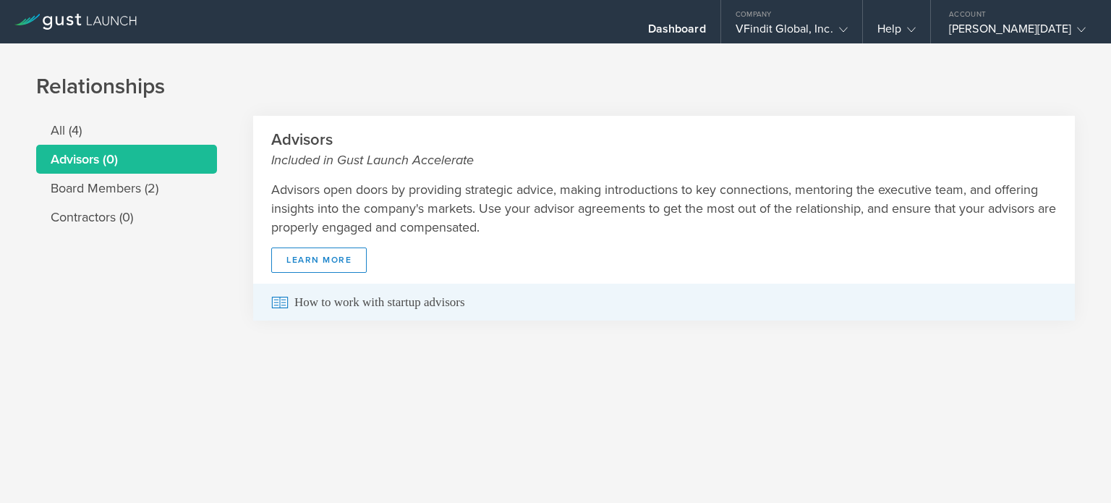
click at [338, 306] on span "How to work with startup advisors" at bounding box center [663, 301] width 785 height 37
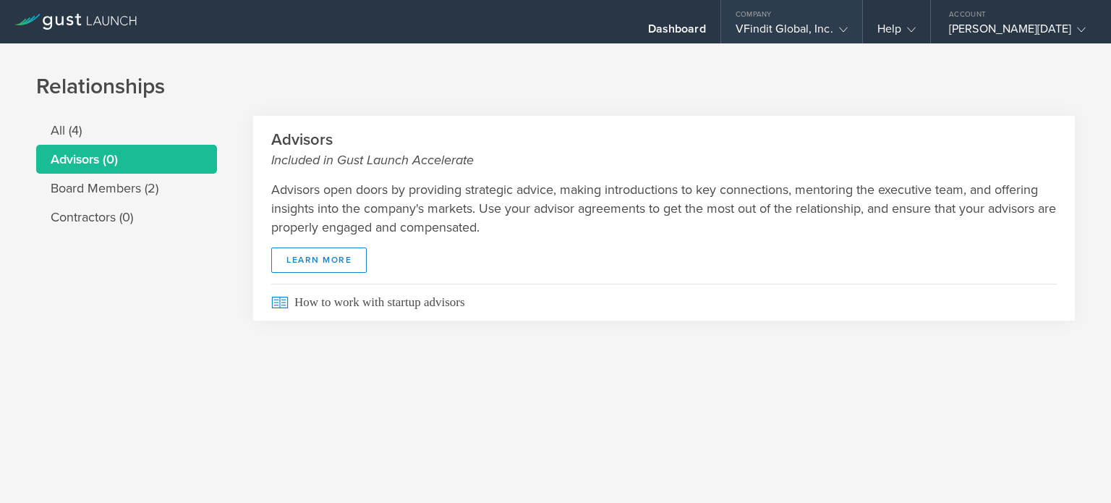
click at [790, 24] on div "VFindit Global, Inc." at bounding box center [791, 33] width 112 height 22
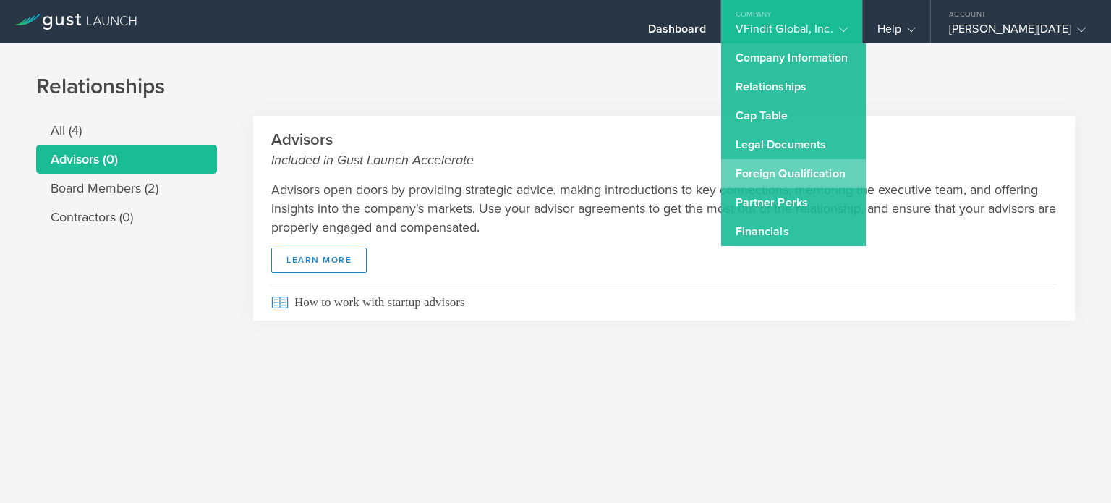
click at [784, 171] on link "Foreign Qualification" at bounding box center [793, 173] width 145 height 29
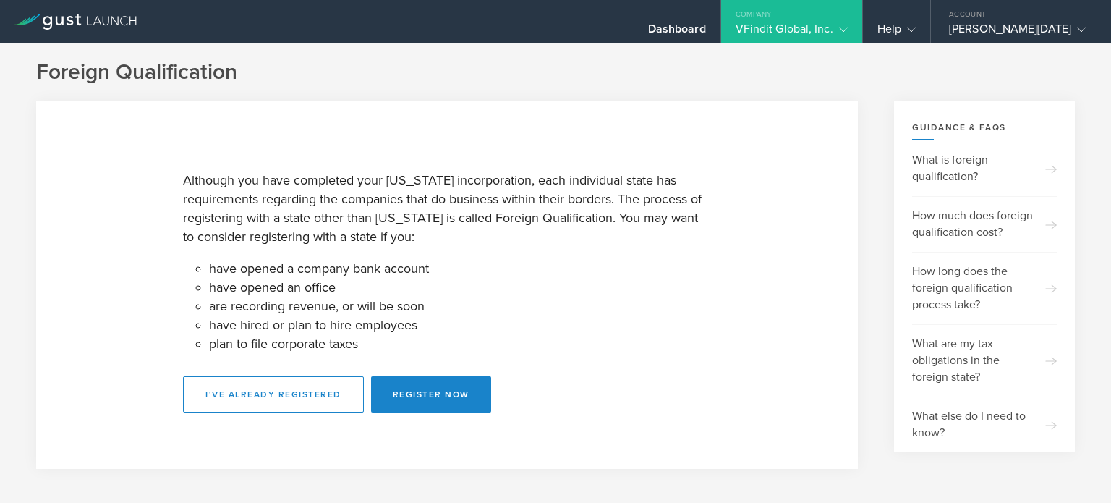
click at [839, 30] on icon at bounding box center [843, 29] width 9 height 9
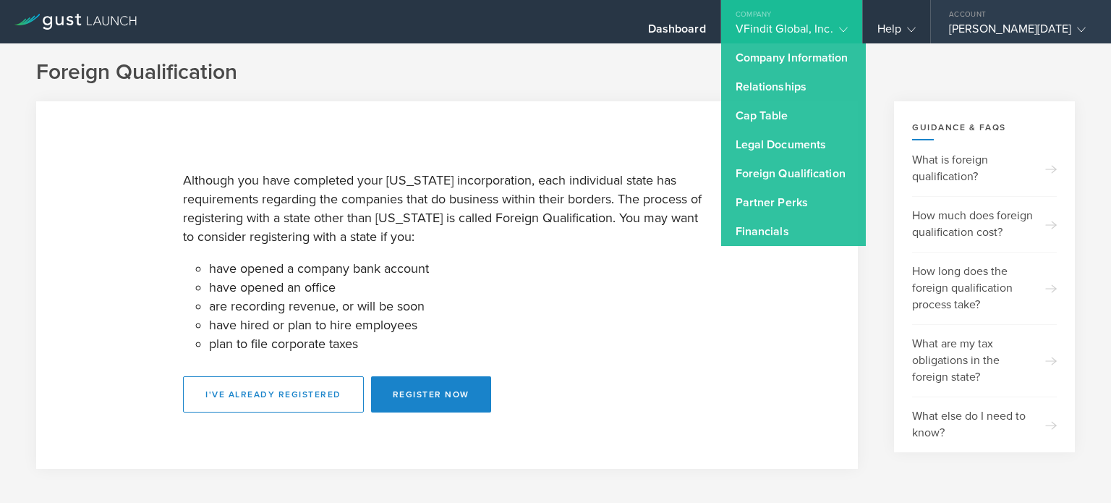
click at [1059, 25] on div "[PERSON_NAME][DATE]" at bounding box center [1017, 33] width 137 height 22
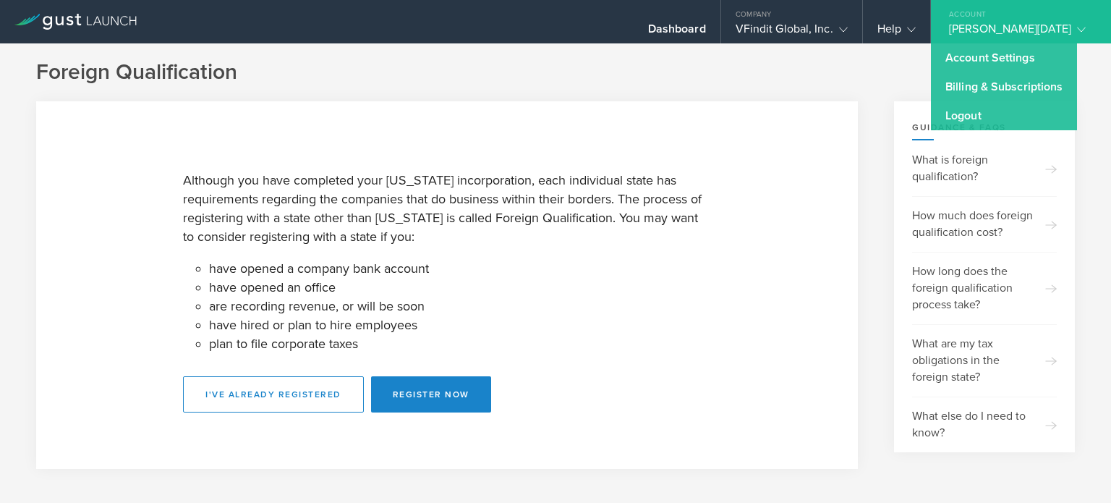
click at [822, 55] on div "Foreign Qualification Although you have completed your Delaware incorporation, …" at bounding box center [555, 273] width 1111 height 461
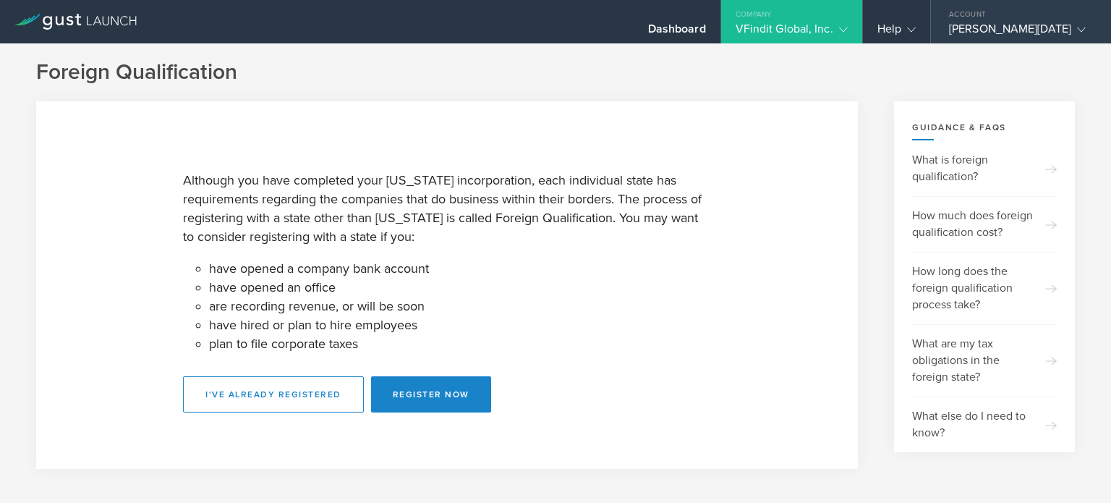
click at [1030, 28] on div "[PERSON_NAME][DATE]" at bounding box center [1017, 33] width 137 height 22
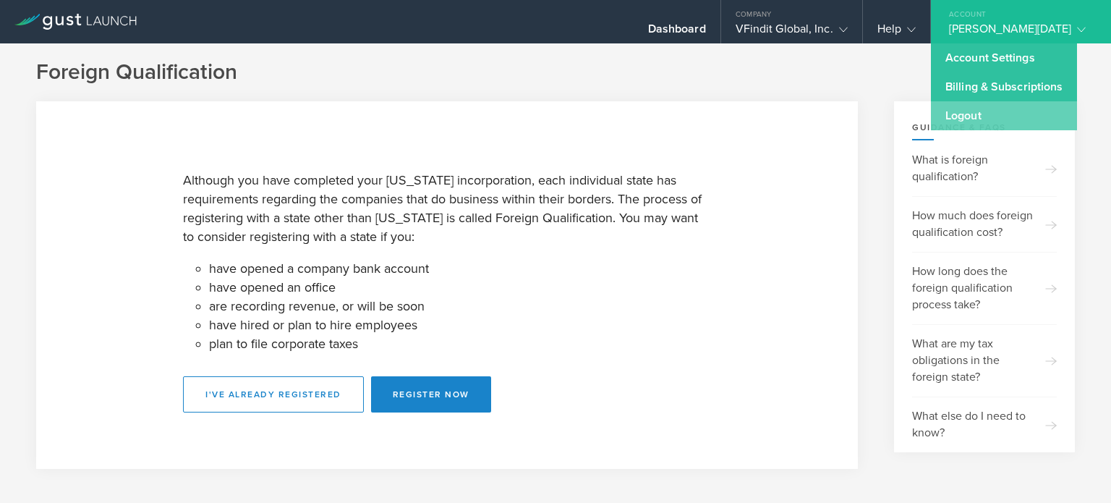
click at [957, 116] on link "Logout" at bounding box center [1004, 115] width 146 height 29
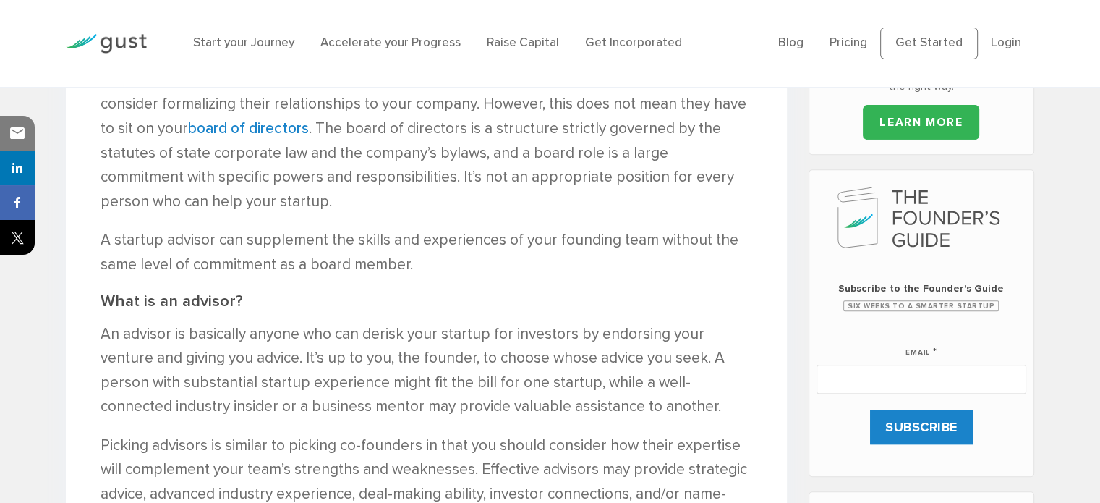
scroll to position [217, 0]
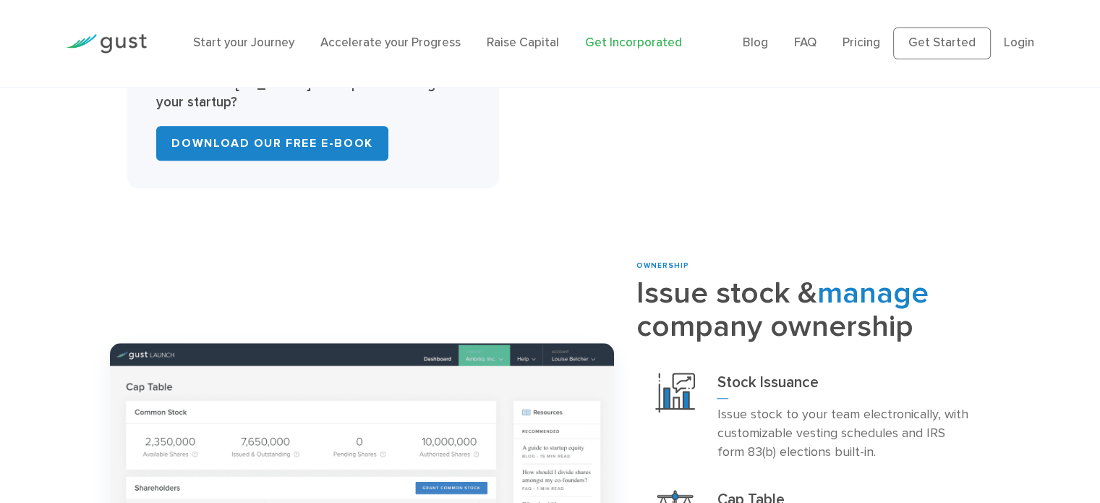
scroll to position [1157, 0]
